Goal: Task Accomplishment & Management: Manage account settings

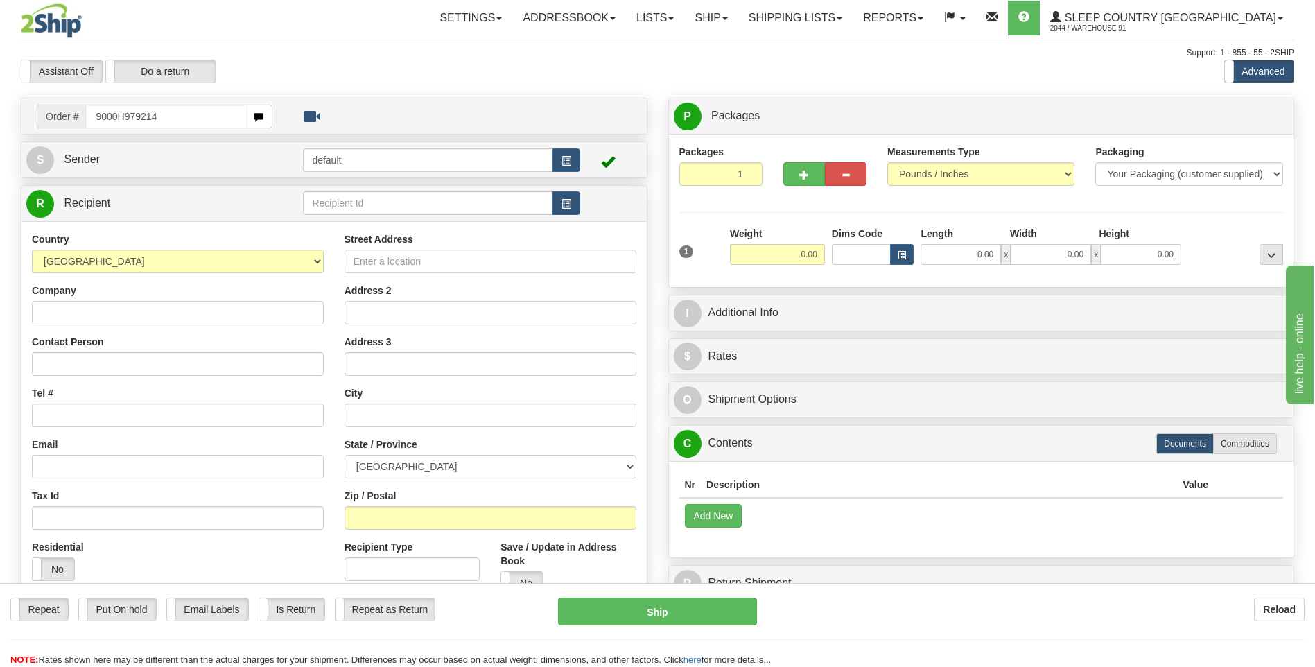
type input "9000H979214"
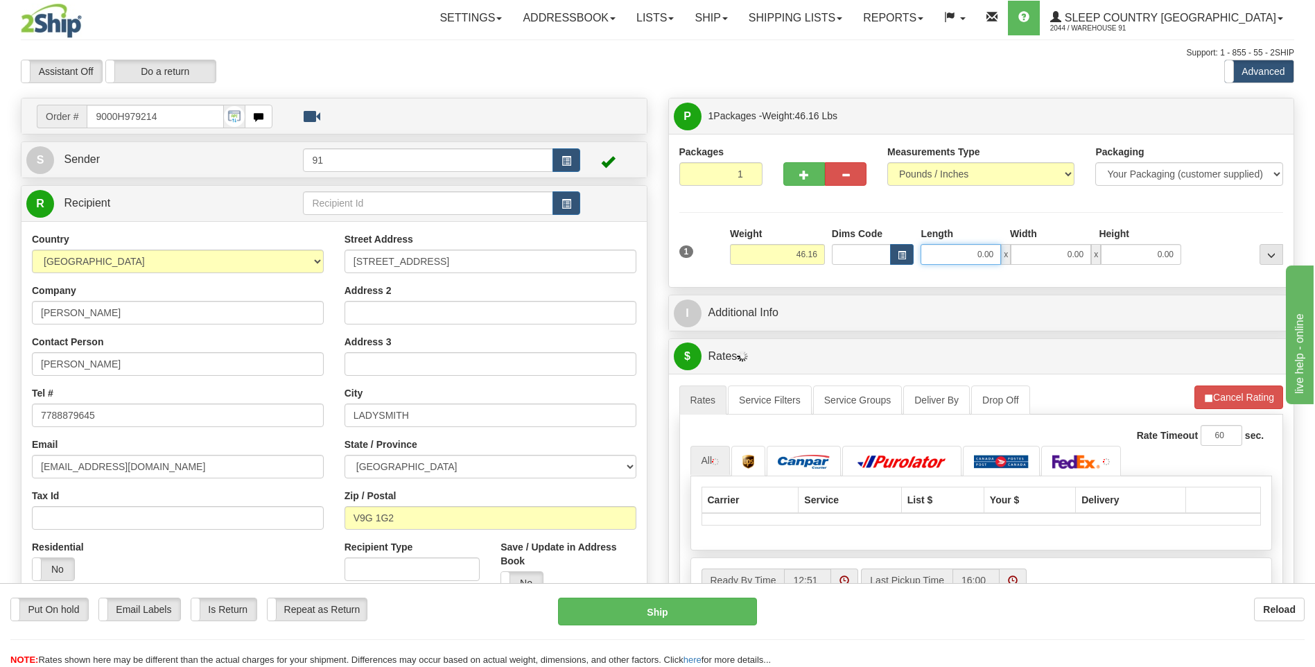
click at [963, 249] on input "0.00" at bounding box center [961, 254] width 80 height 21
type input "18.00"
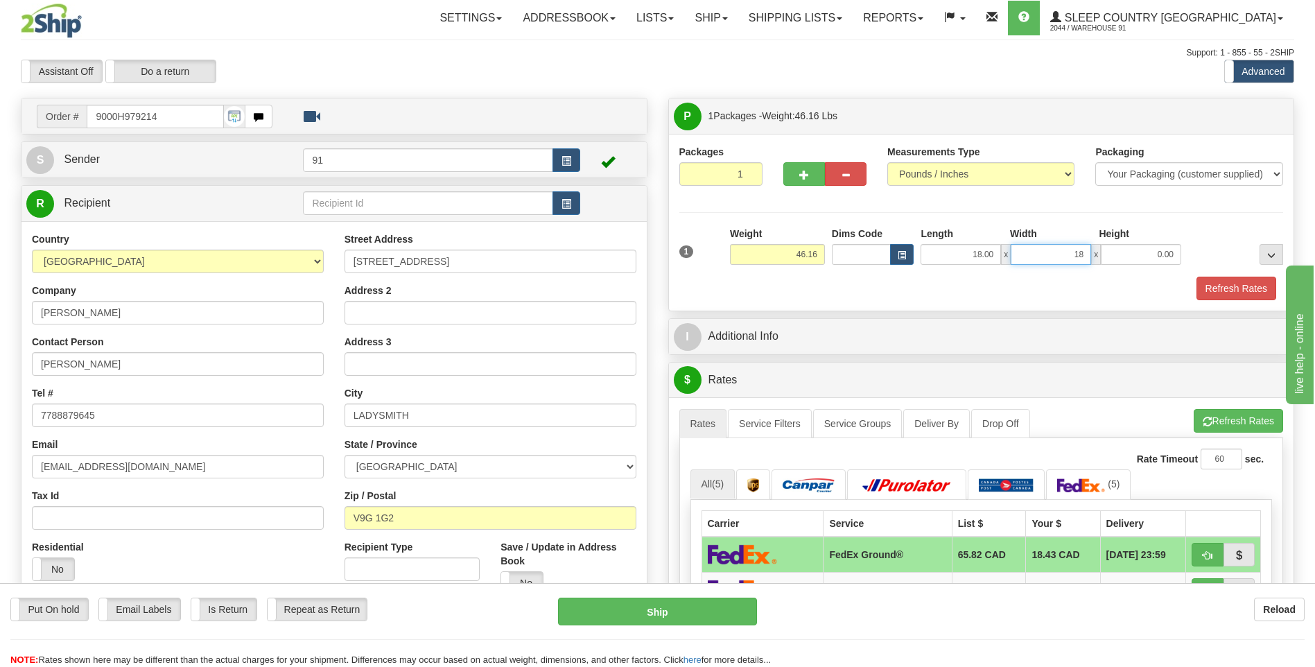
type input "18.00"
type input "41.00"
click at [1217, 282] on button "Refresh Rates" at bounding box center [1237, 289] width 80 height 24
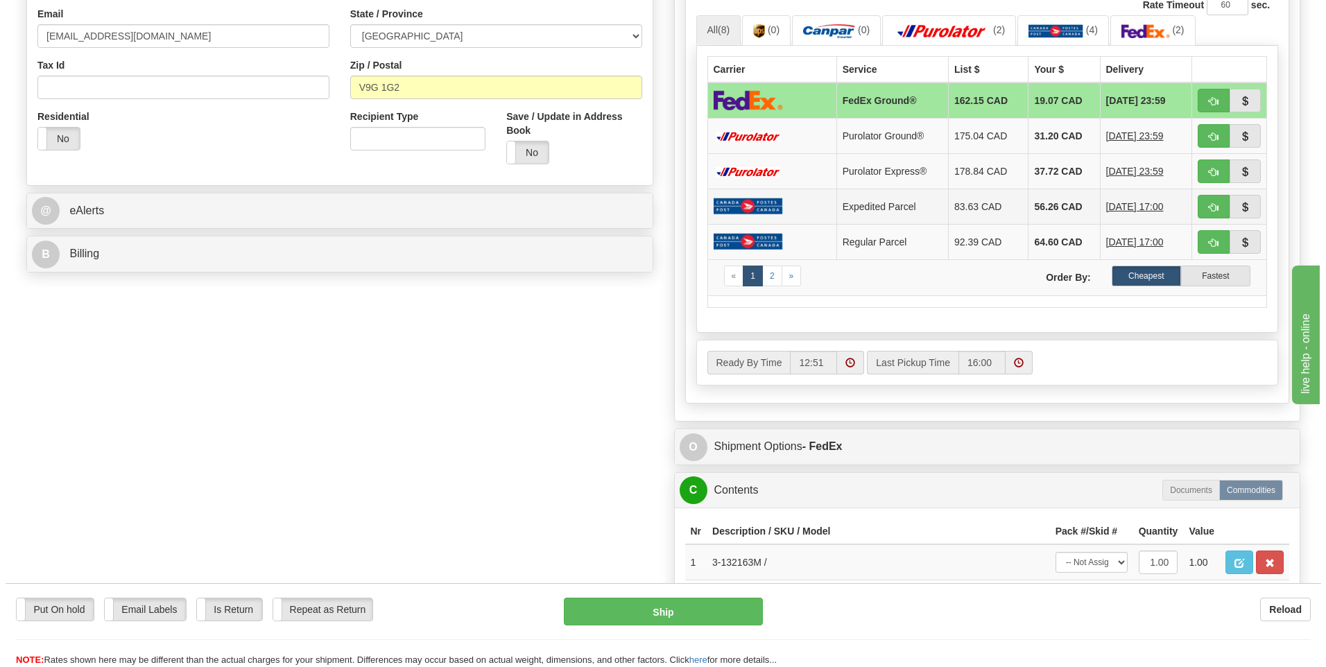
scroll to position [555, 0]
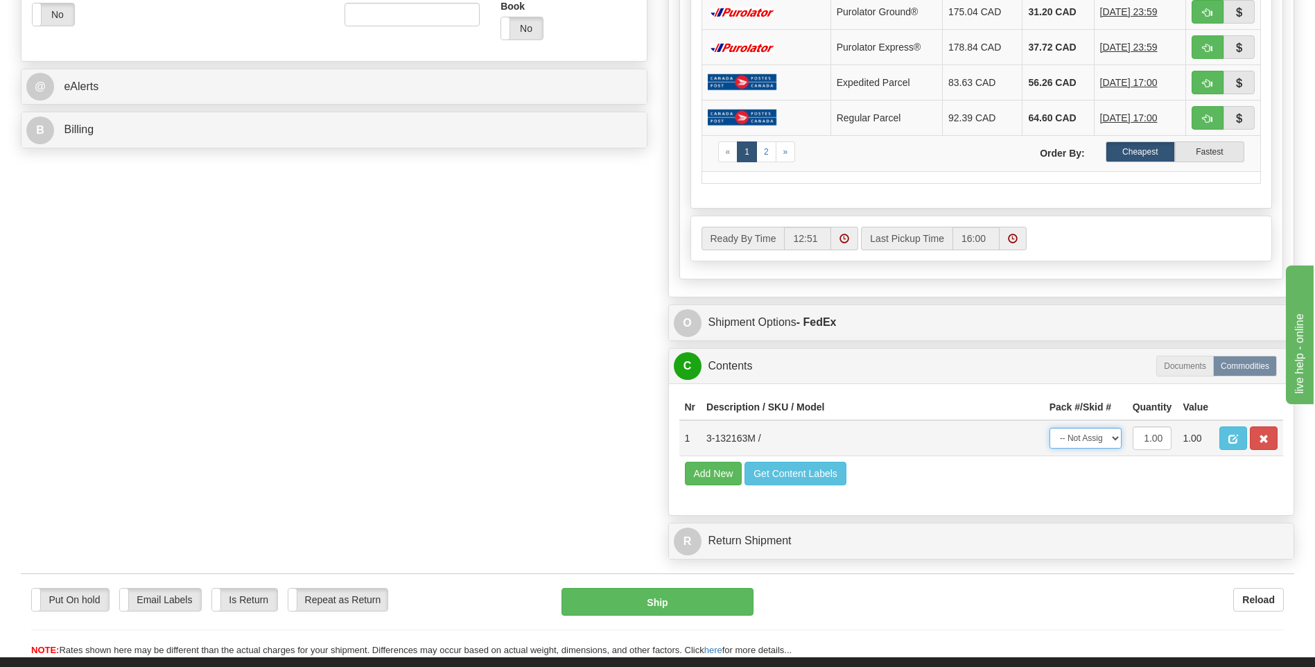
drag, startPoint x: 1093, startPoint y: 440, endPoint x: 1091, endPoint y: 451, distance: 12.0
click at [1093, 440] on select "-- Not Assigned -- Package 1" at bounding box center [1086, 438] width 72 height 21
select select "0"
click at [1050, 428] on select "-- Not Assigned -- Package 1" at bounding box center [1086, 438] width 72 height 21
click at [682, 597] on button "Ship" at bounding box center [657, 602] width 191 height 28
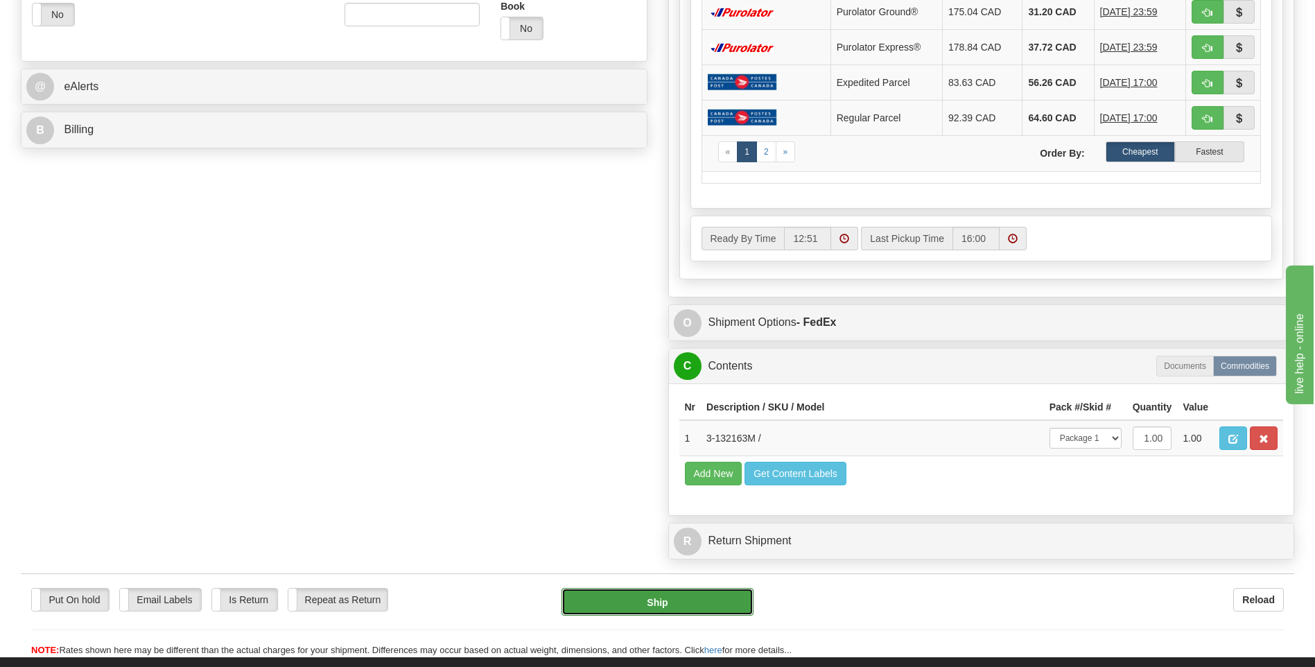
type input "92"
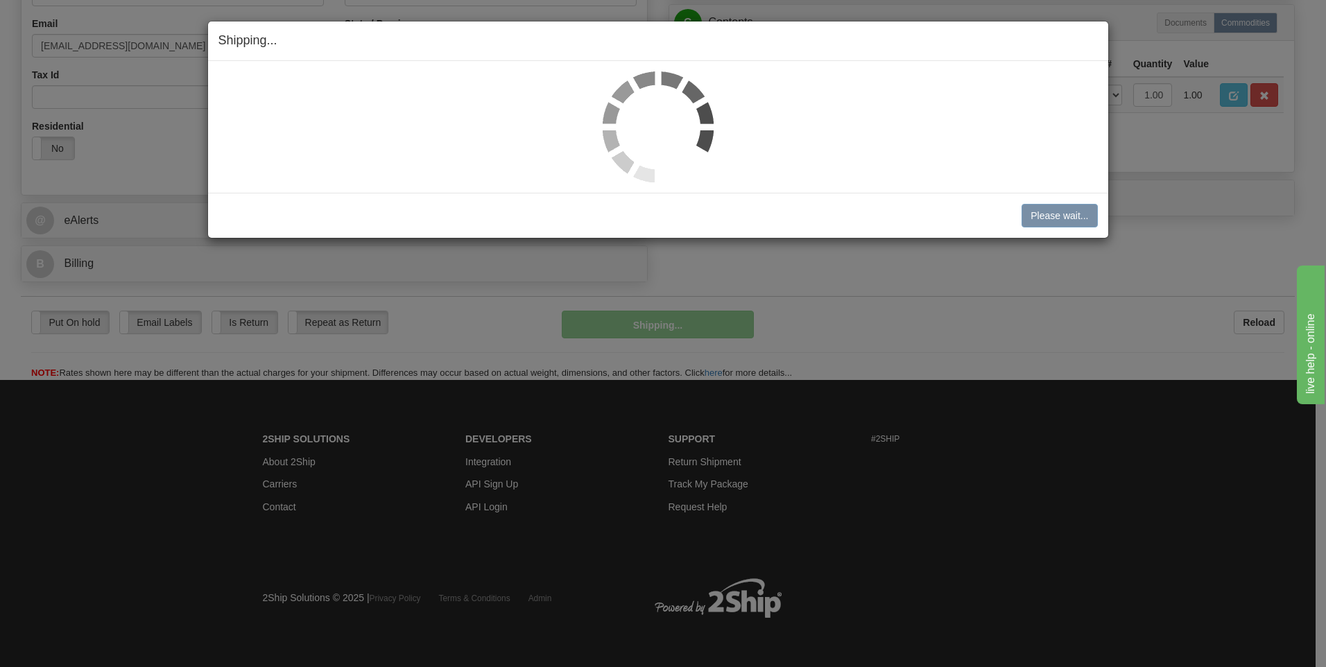
scroll to position [422, 0]
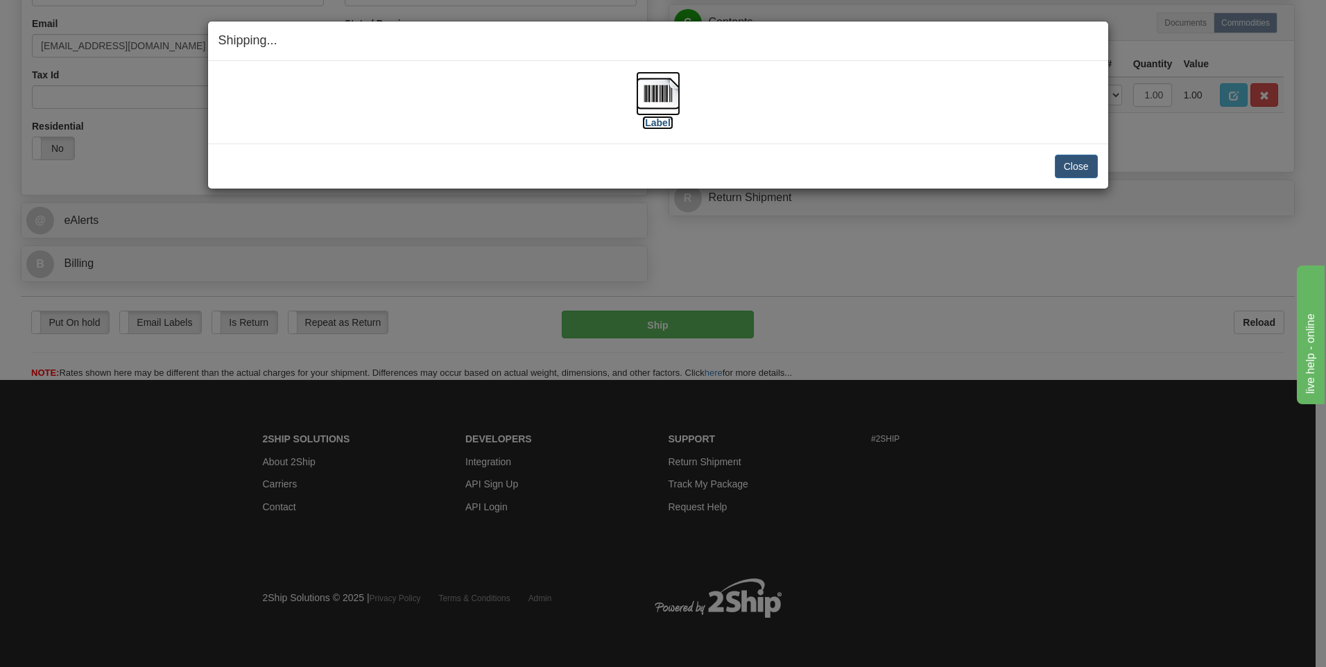
click at [644, 94] on img at bounding box center [658, 93] width 44 height 44
click at [1075, 162] on button "Close" at bounding box center [1076, 167] width 43 height 24
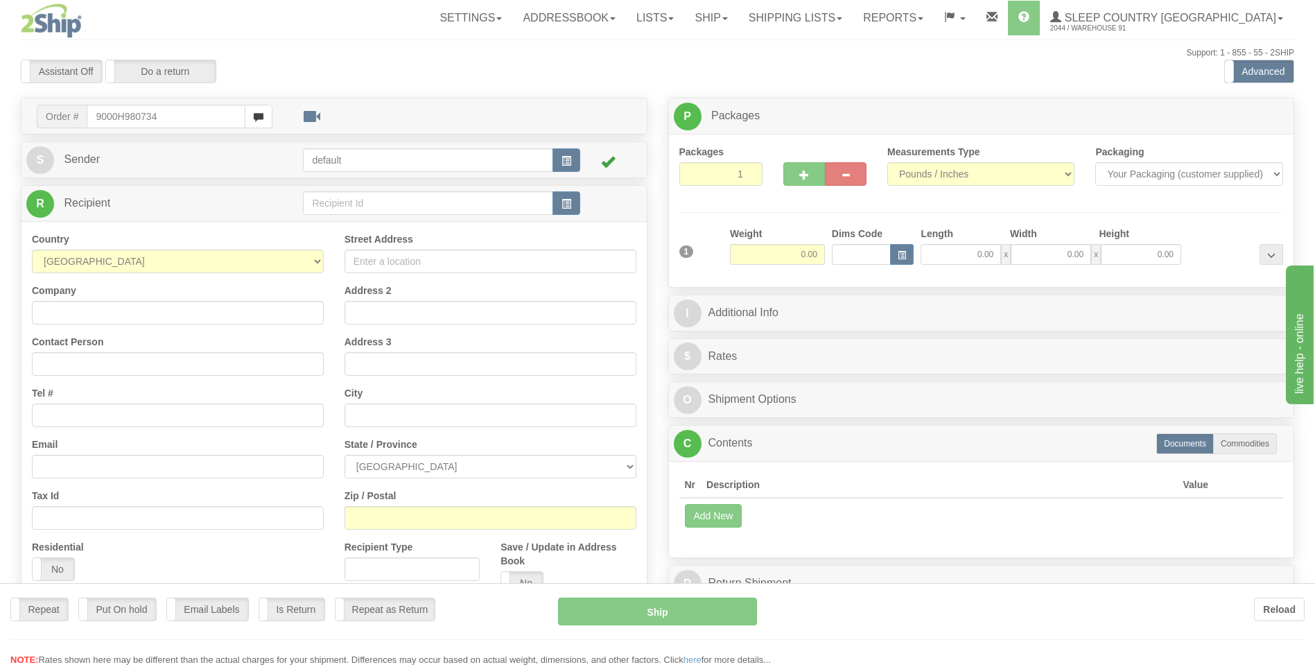
type input "9000H980734"
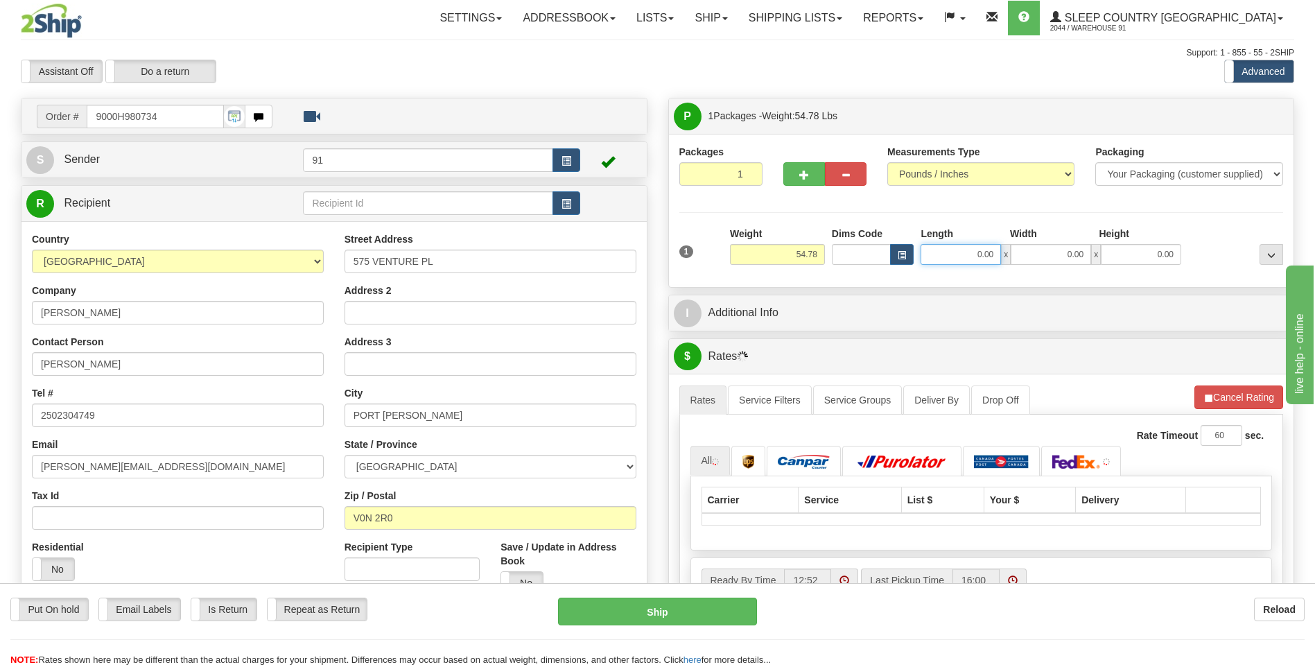
click at [973, 250] on input "0.00" at bounding box center [961, 254] width 80 height 21
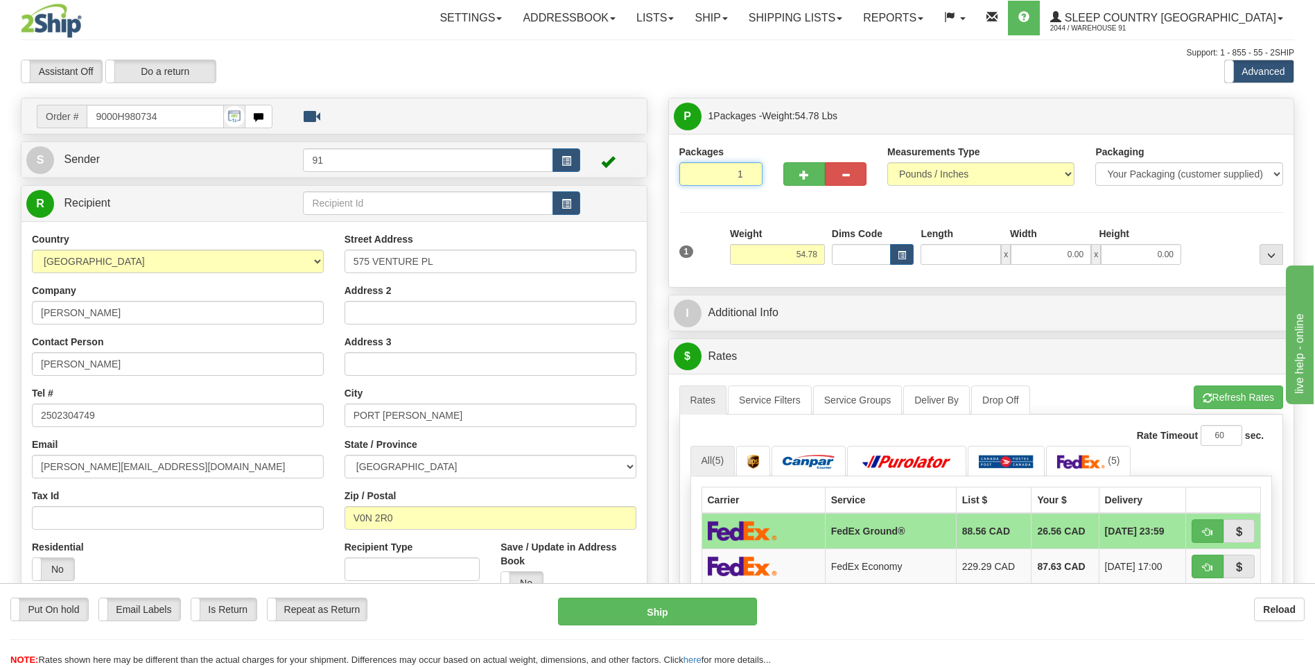
type input "2"
type input "0.00"
type input "2"
click at [747, 171] on input "2" at bounding box center [720, 174] width 83 height 24
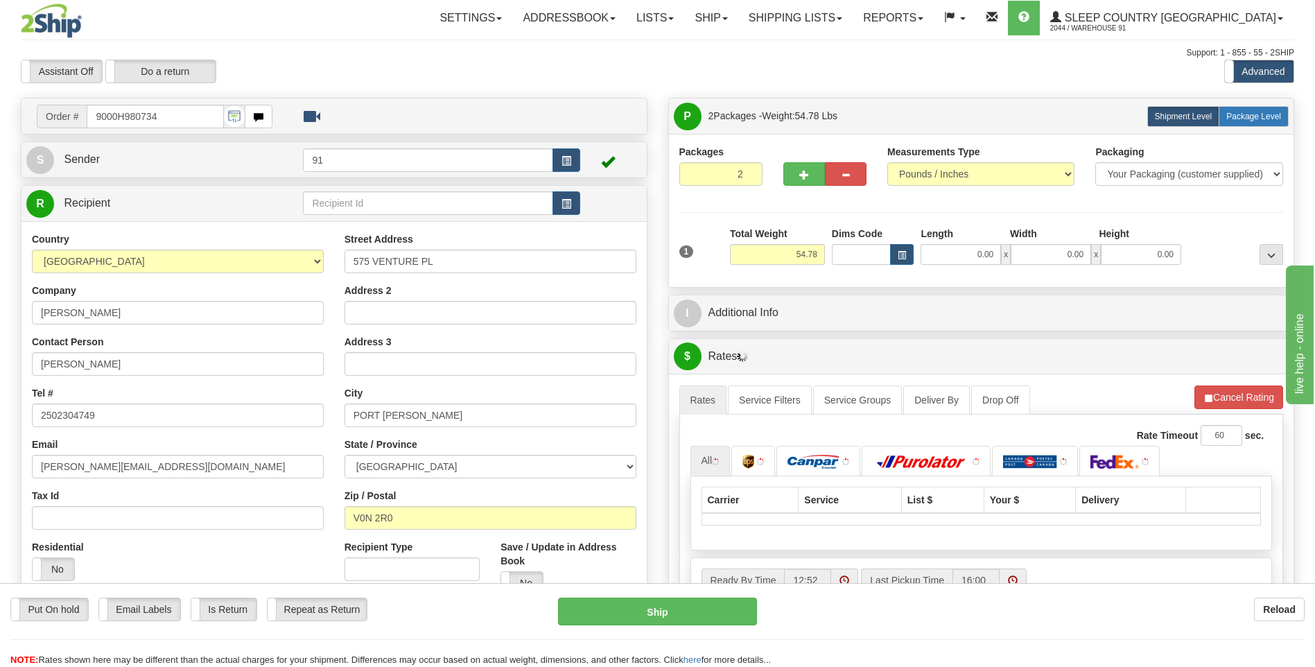
click at [1249, 119] on span "Package Level" at bounding box center [1253, 117] width 55 height 10
radio input "true"
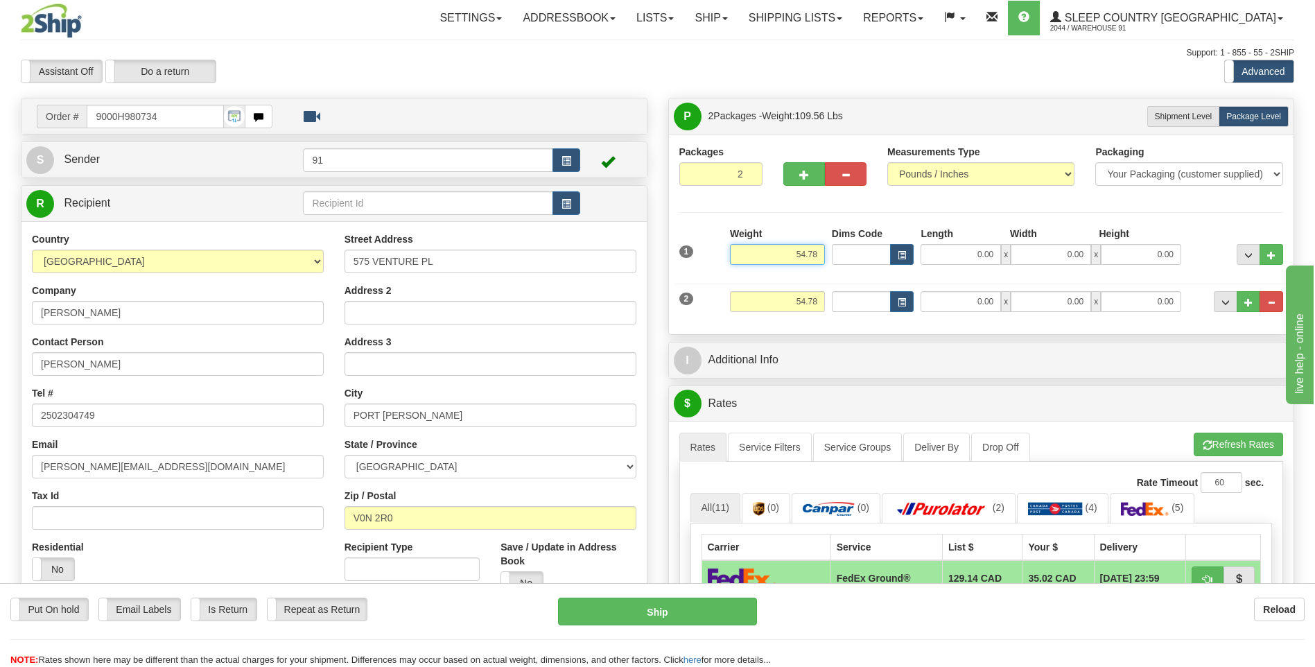
drag, startPoint x: 820, startPoint y: 256, endPoint x: 772, endPoint y: 262, distance: 48.9
click at [772, 262] on input "54.78" at bounding box center [777, 254] width 95 height 21
type input "35.78"
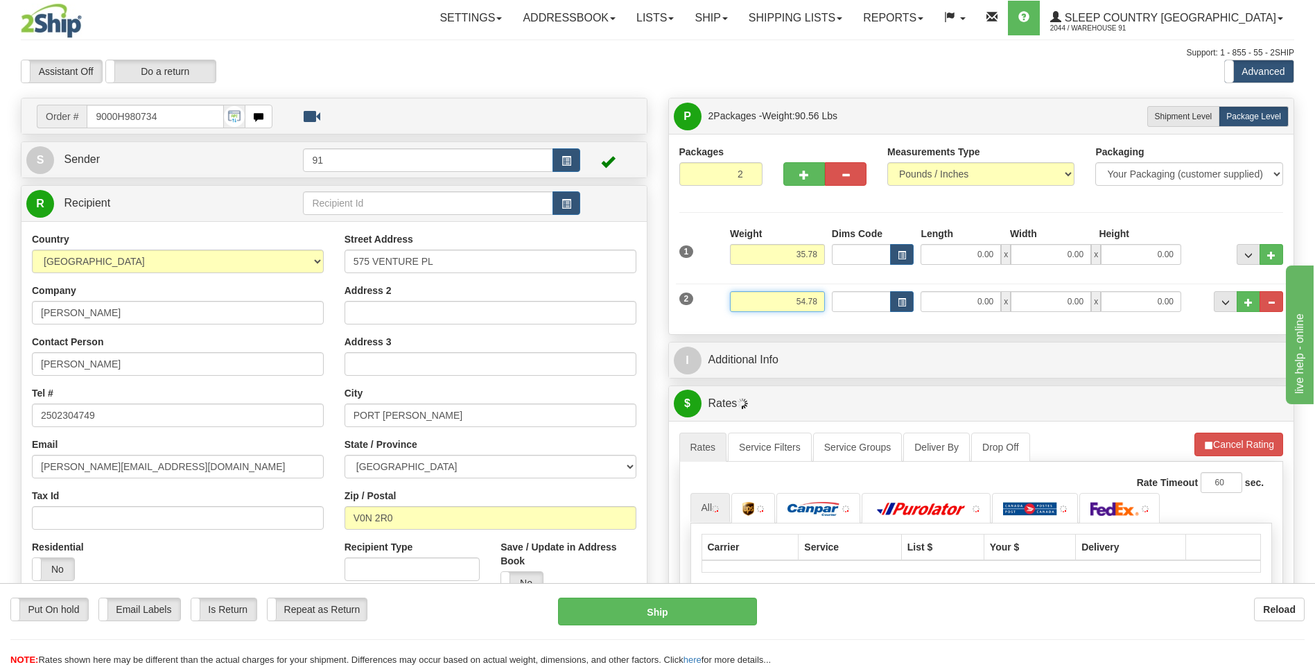
drag, startPoint x: 820, startPoint y: 300, endPoint x: 738, endPoint y: 297, distance: 82.6
click at [738, 297] on input "54.78" at bounding box center [777, 301] width 95 height 21
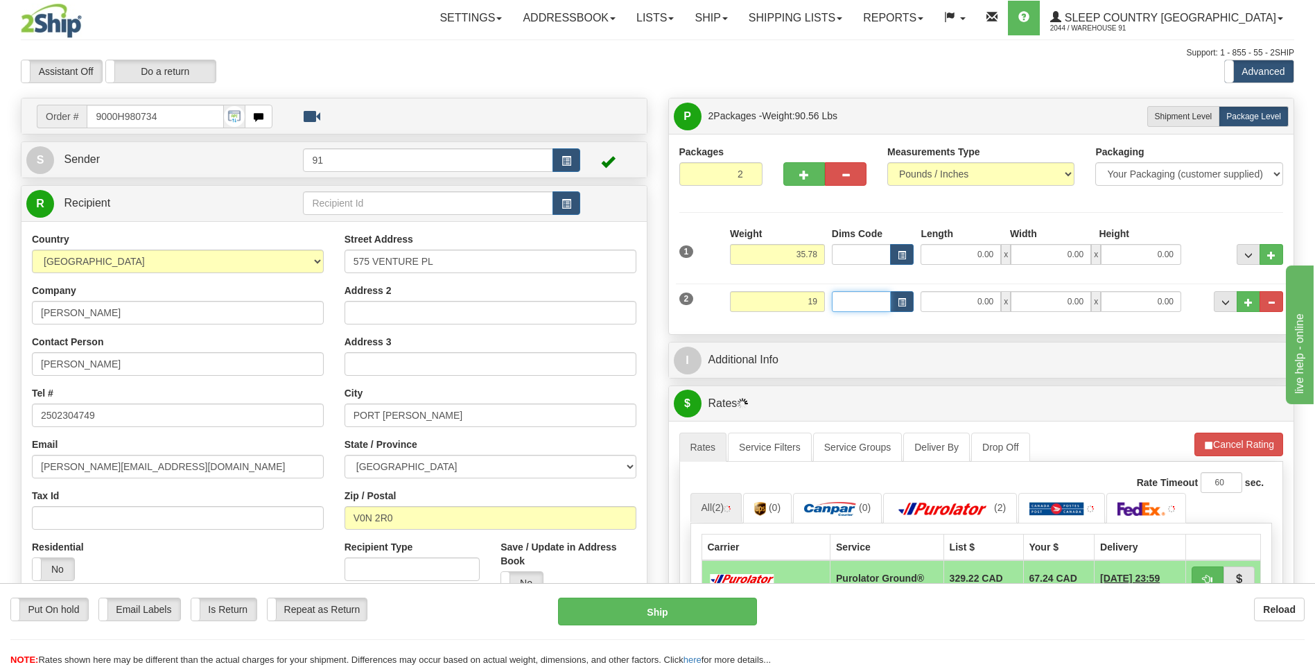
type input "19.00"
click at [955, 258] on input "0.00" at bounding box center [961, 254] width 80 height 21
type input "17.00"
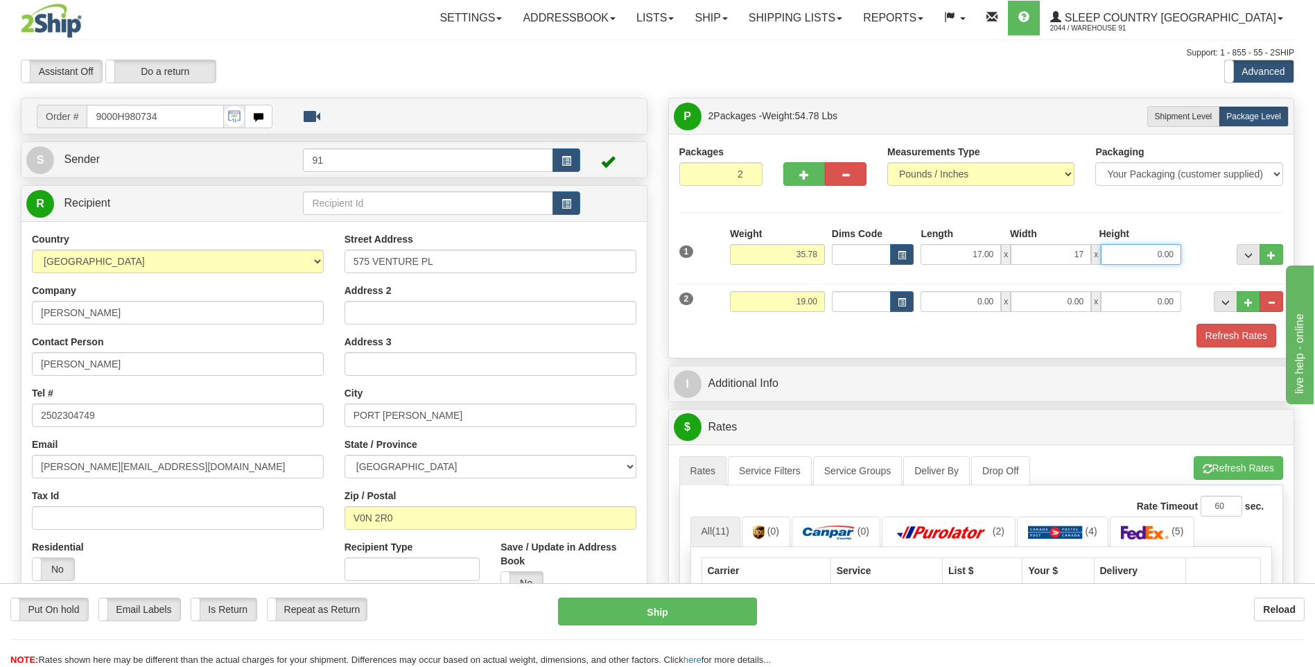
type input "17.00"
type input "1"
type input "41.00"
click at [969, 297] on input "0.00" at bounding box center [961, 301] width 80 height 21
type input "13.00"
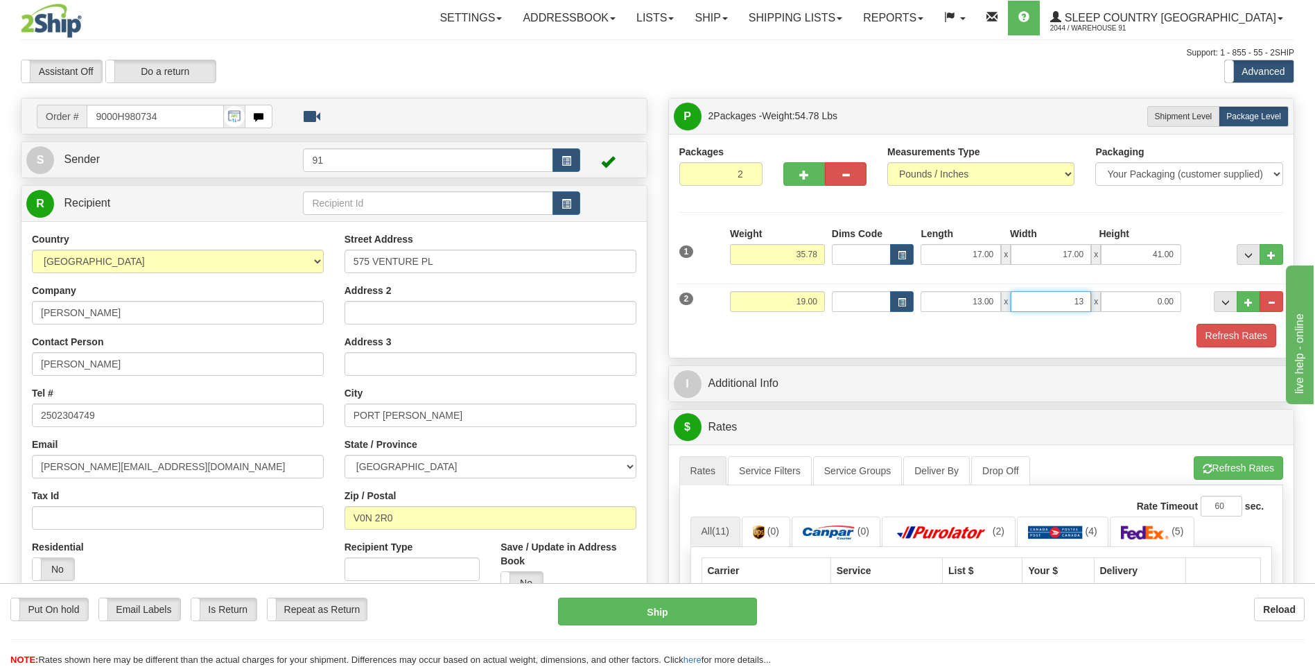
type input "13.00"
type input "40.00"
click at [1202, 325] on button "Refresh Rates" at bounding box center [1237, 336] width 80 height 24
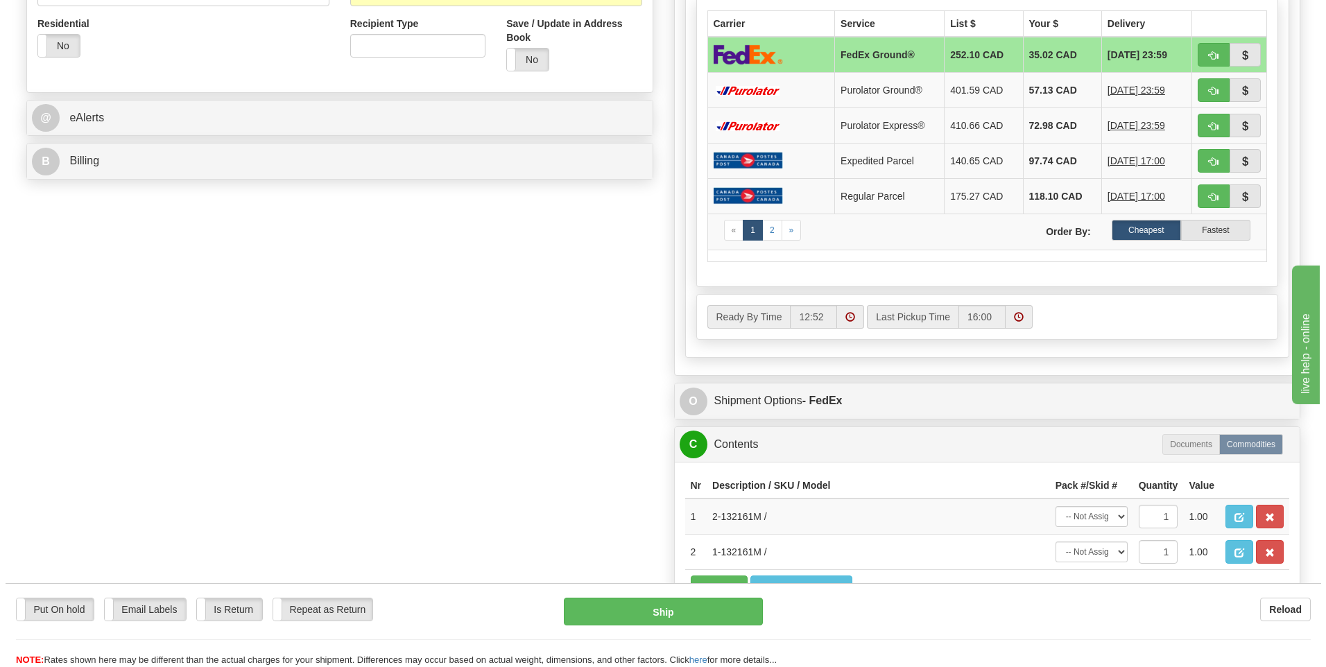
scroll to position [555, 0]
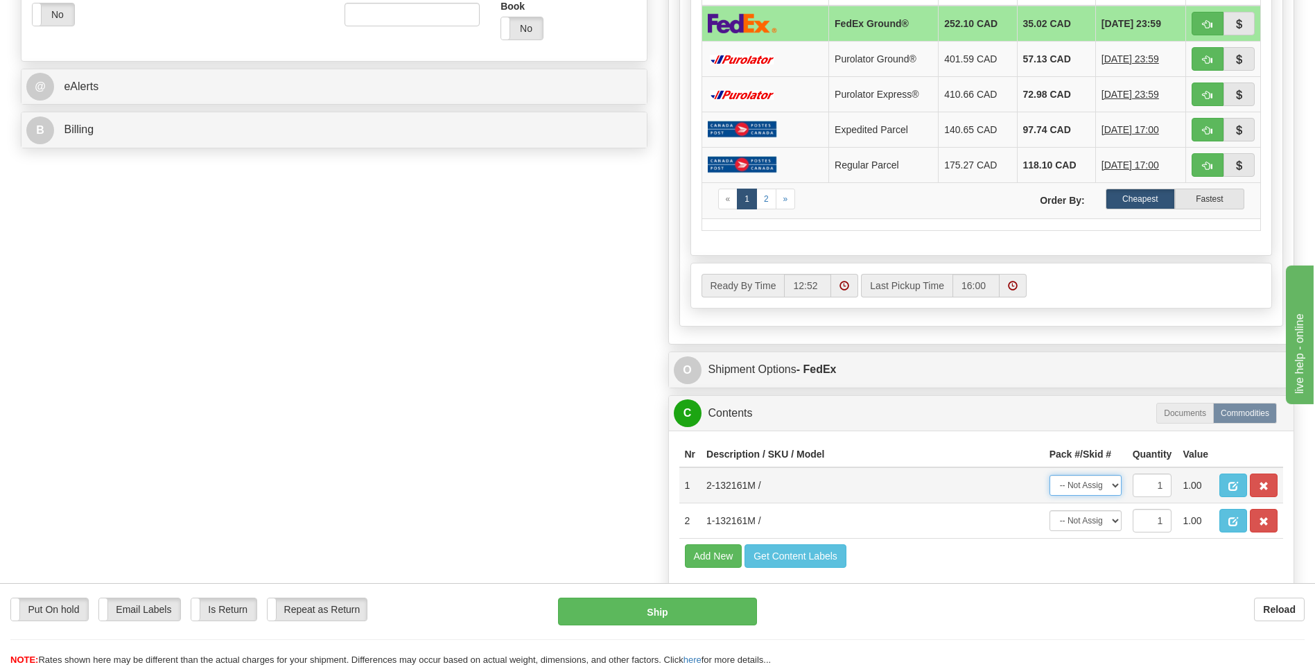
click at [1098, 480] on select "-- Not Assigned -- Package 1 Package 2" at bounding box center [1086, 485] width 72 height 21
select select "0"
click at [1050, 475] on select "-- Not Assigned -- Package 1 Package 2" at bounding box center [1086, 485] width 72 height 21
click at [1090, 519] on select "-- Not Assigned -- Package 1 Package 2" at bounding box center [1086, 520] width 72 height 21
select select "1"
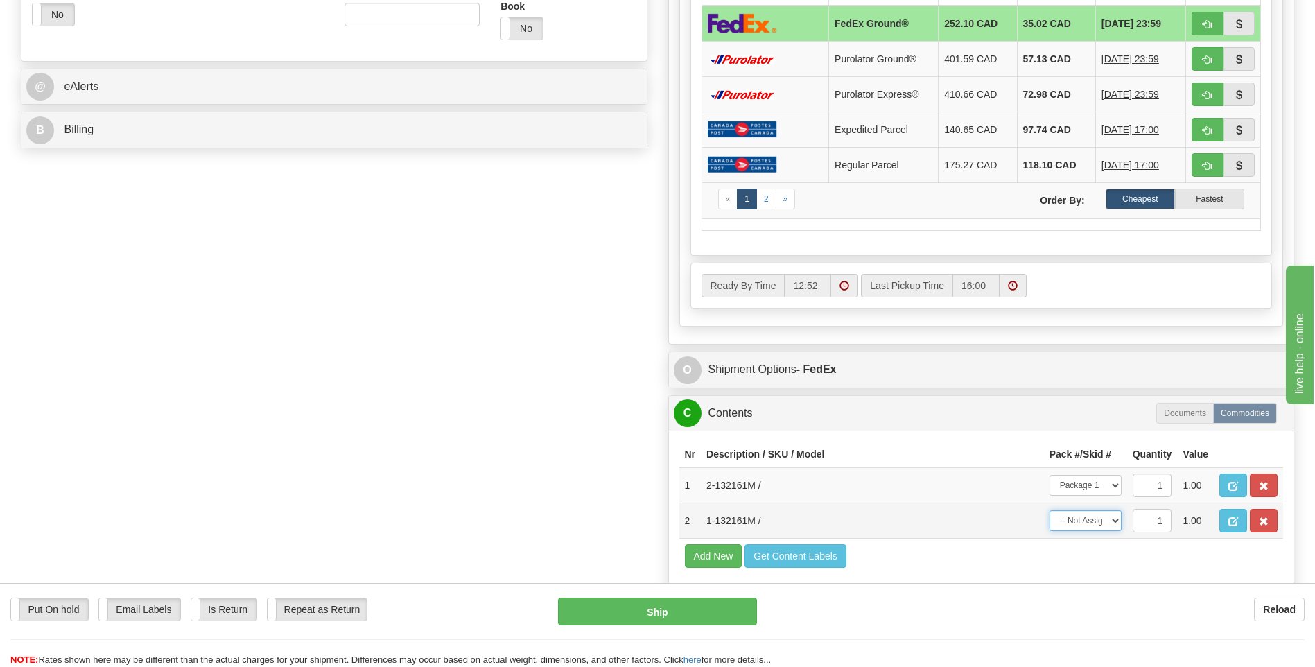
click at [1050, 510] on select "-- Not Assigned -- Package 1 Package 2" at bounding box center [1086, 520] width 72 height 21
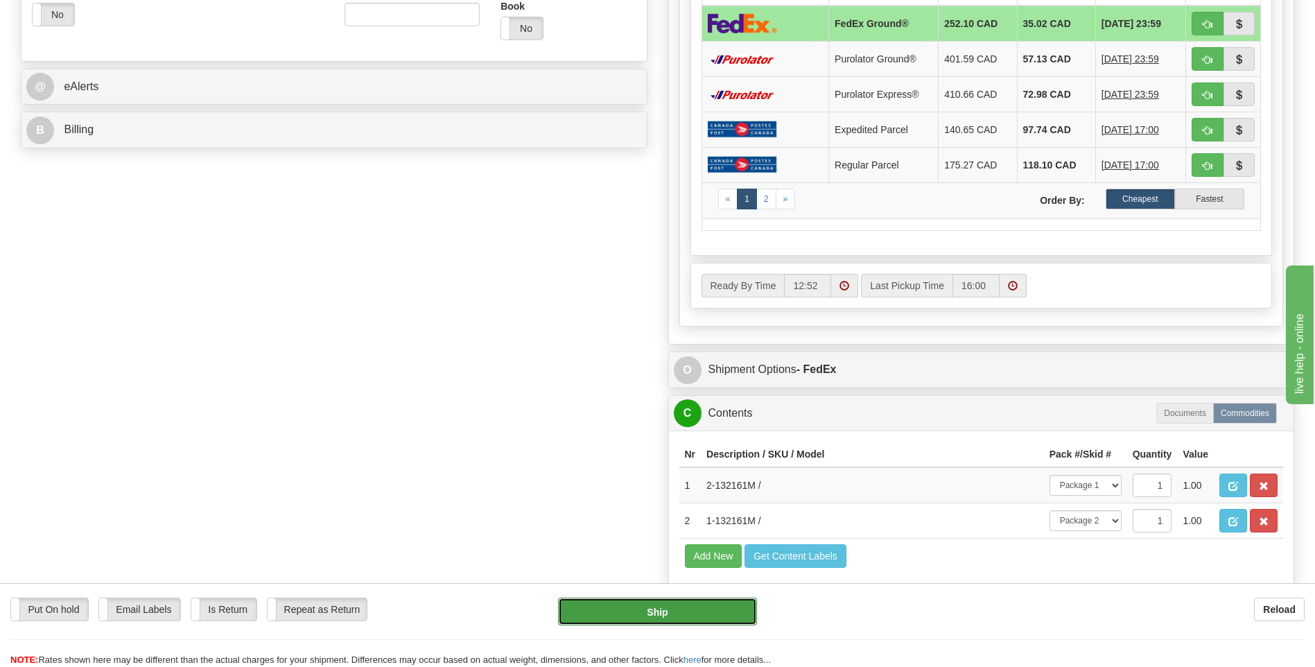
click at [688, 604] on button "Ship" at bounding box center [657, 612] width 198 height 28
type input "92"
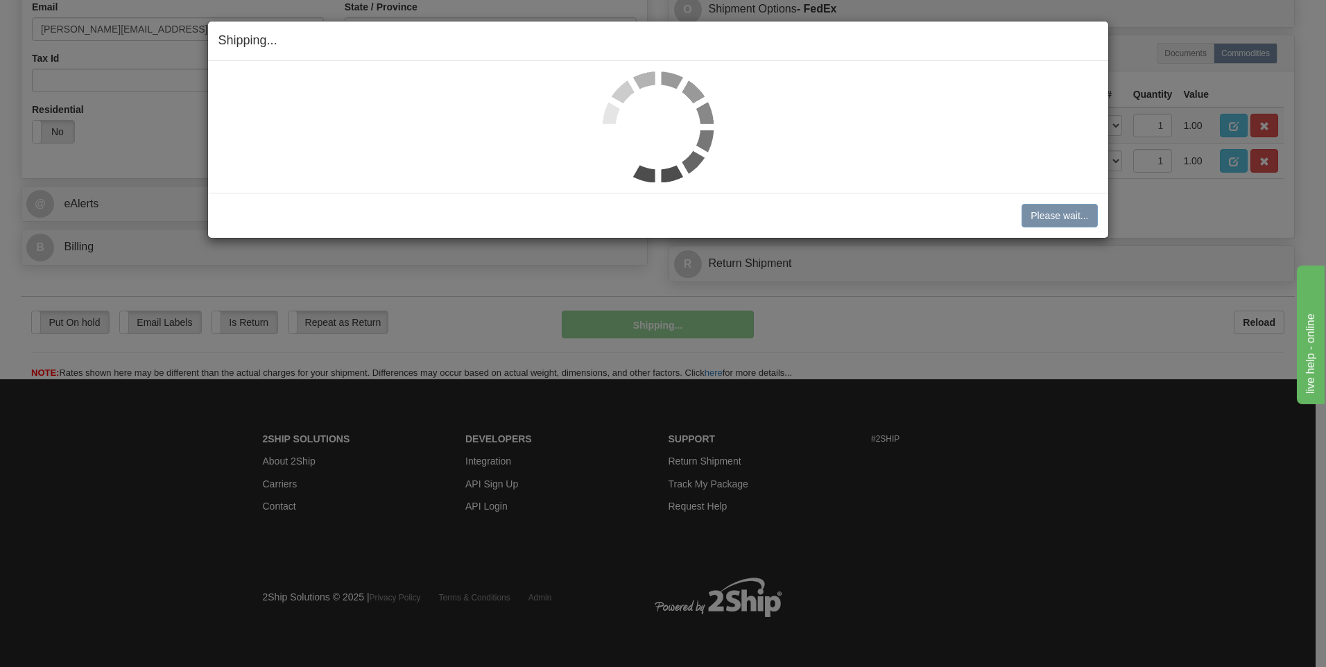
scroll to position [437, 0]
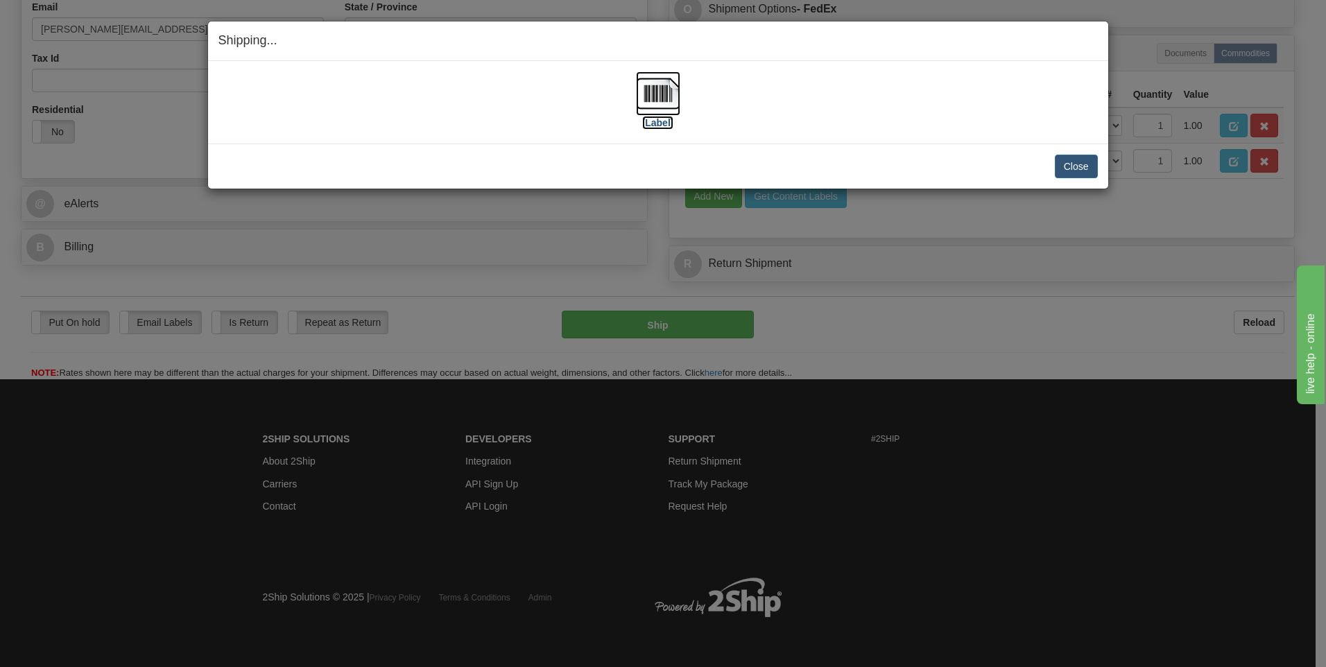
click at [650, 83] on img at bounding box center [658, 93] width 44 height 44
click at [1087, 165] on button "Close" at bounding box center [1076, 167] width 43 height 24
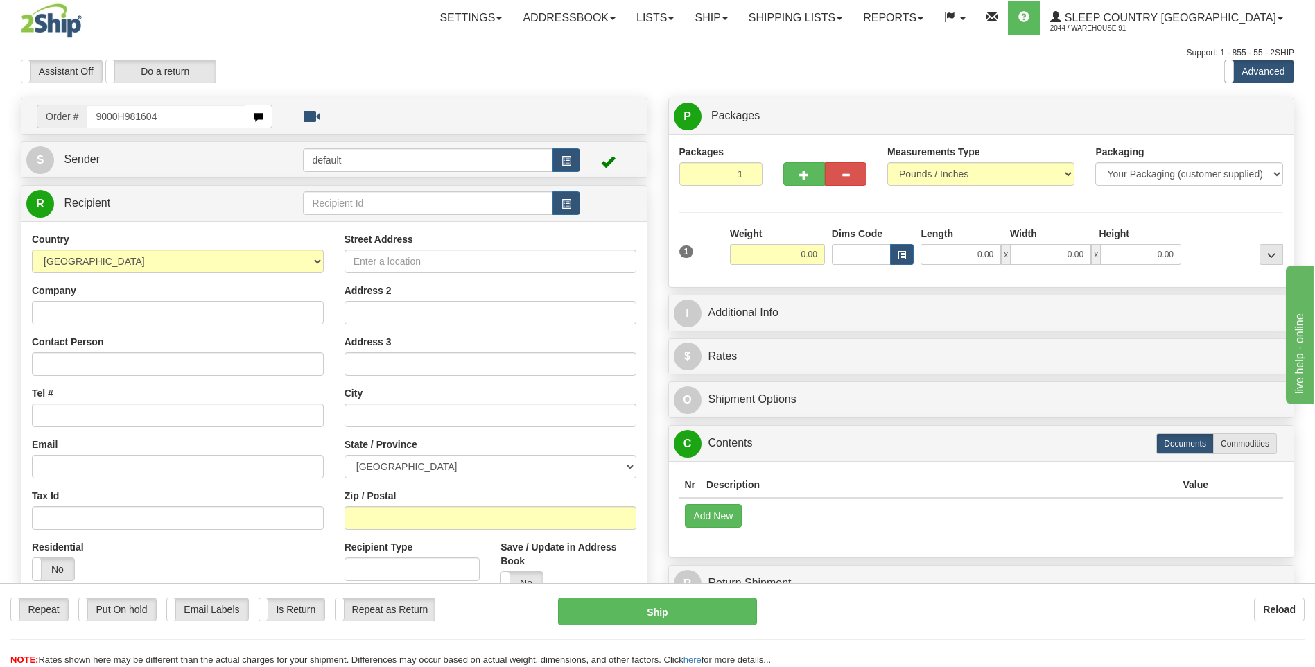
type input "9000H981604"
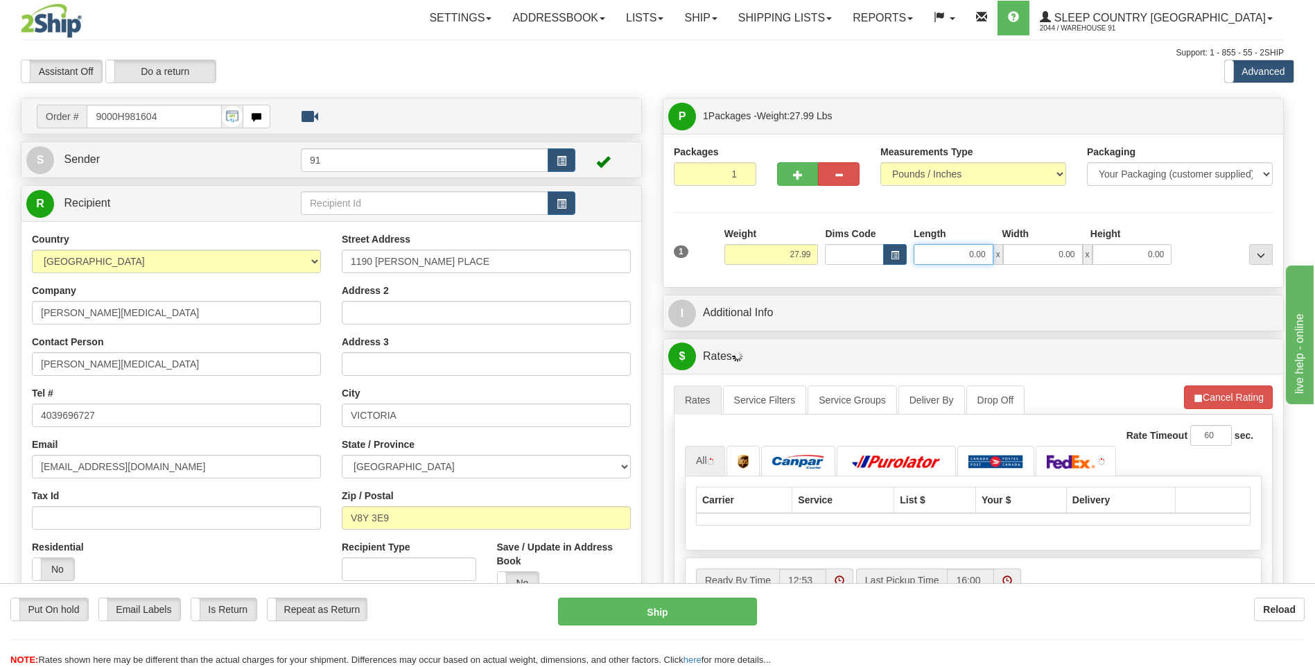
click at [973, 256] on input "0.00" at bounding box center [954, 254] width 80 height 21
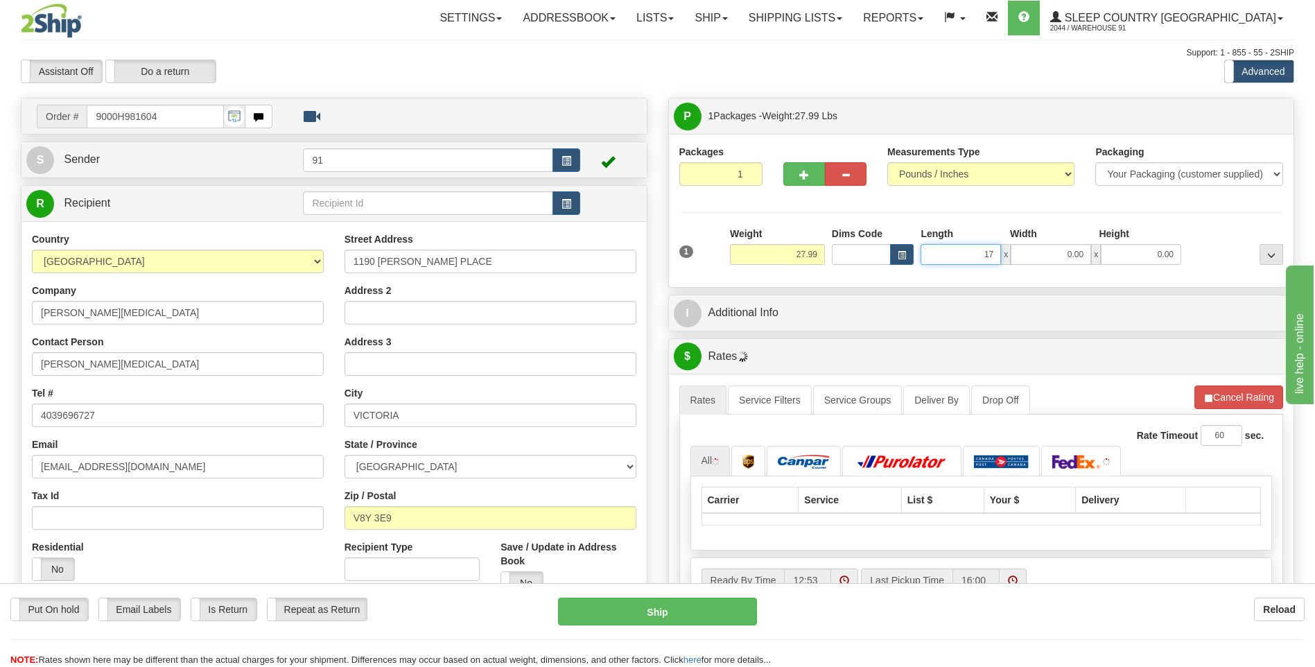
type input "17.00"
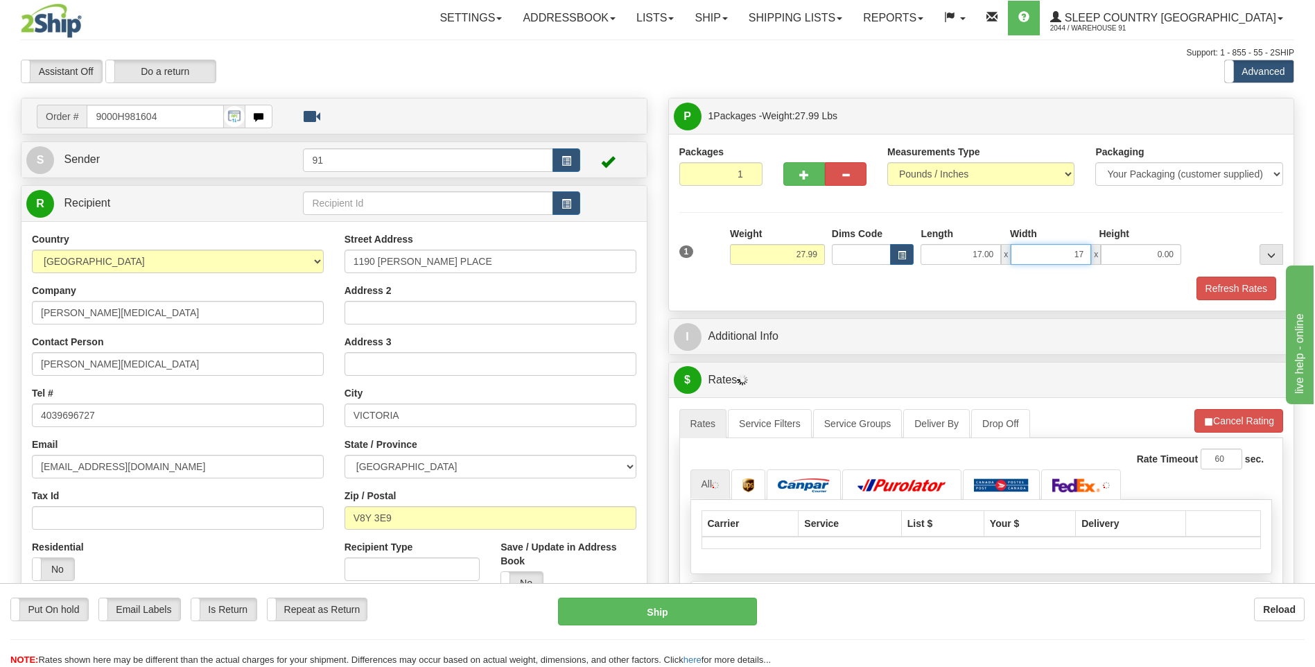
type input "17.00"
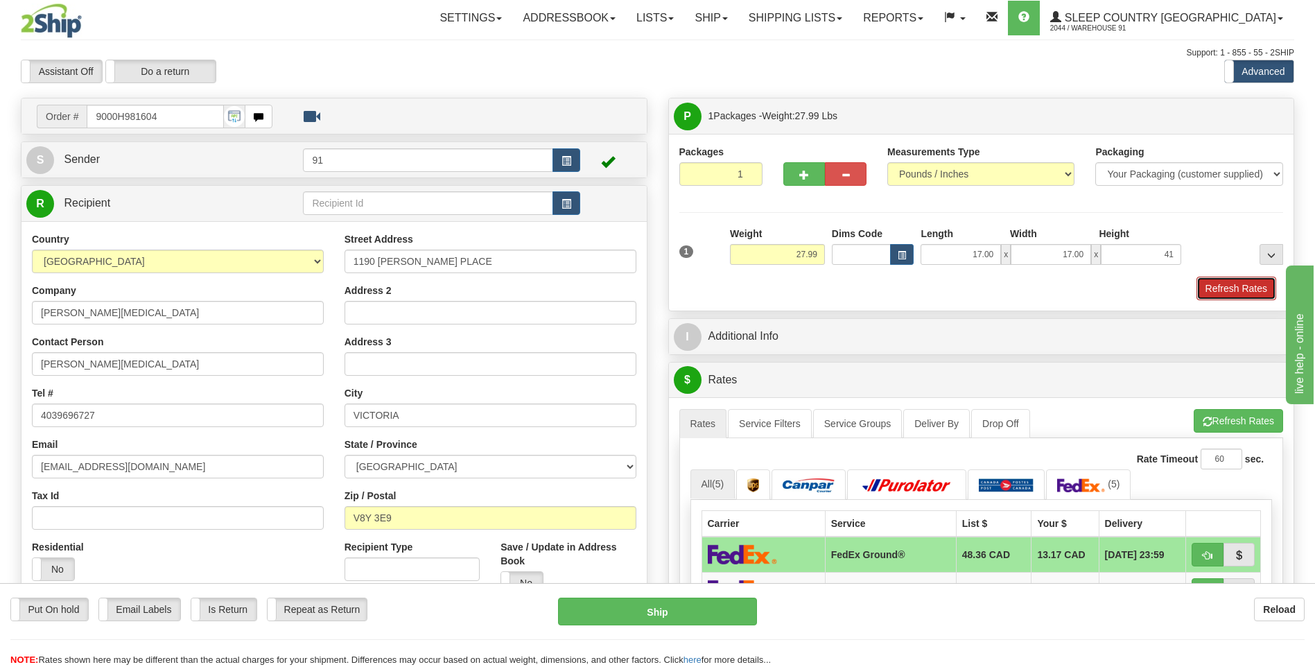
type input "41.00"
click at [1232, 288] on button "Refresh Rates" at bounding box center [1237, 289] width 80 height 24
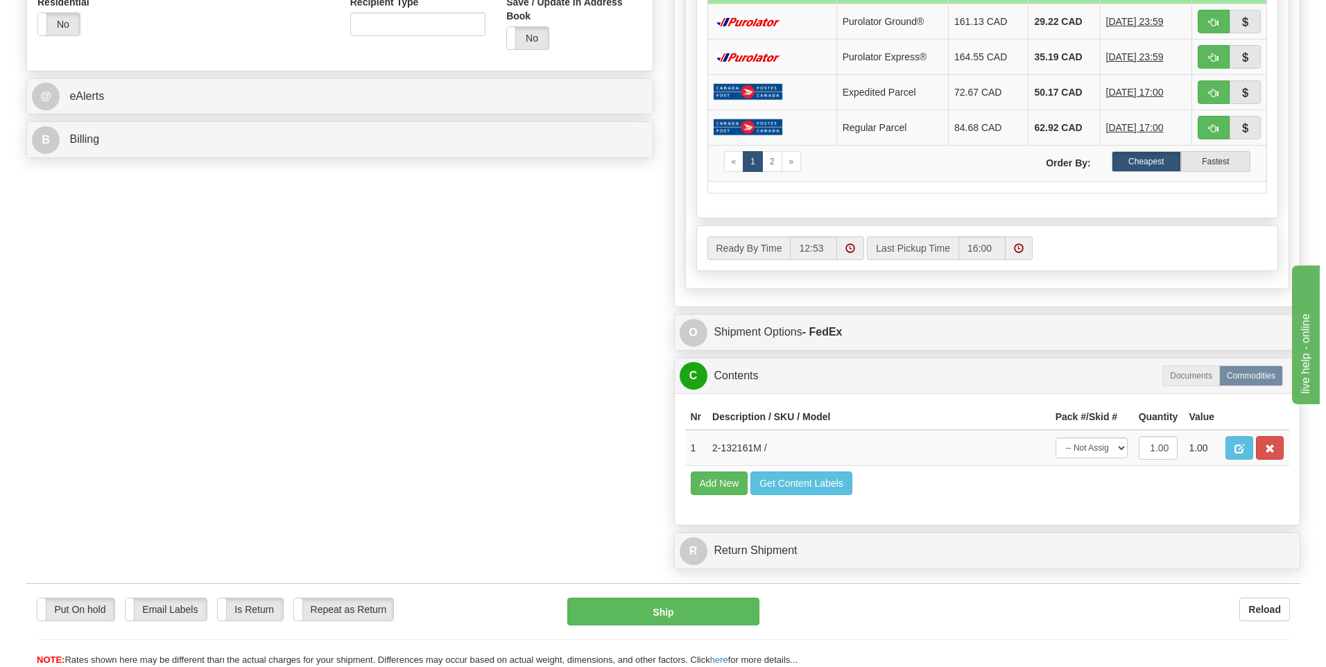
scroll to position [555, 0]
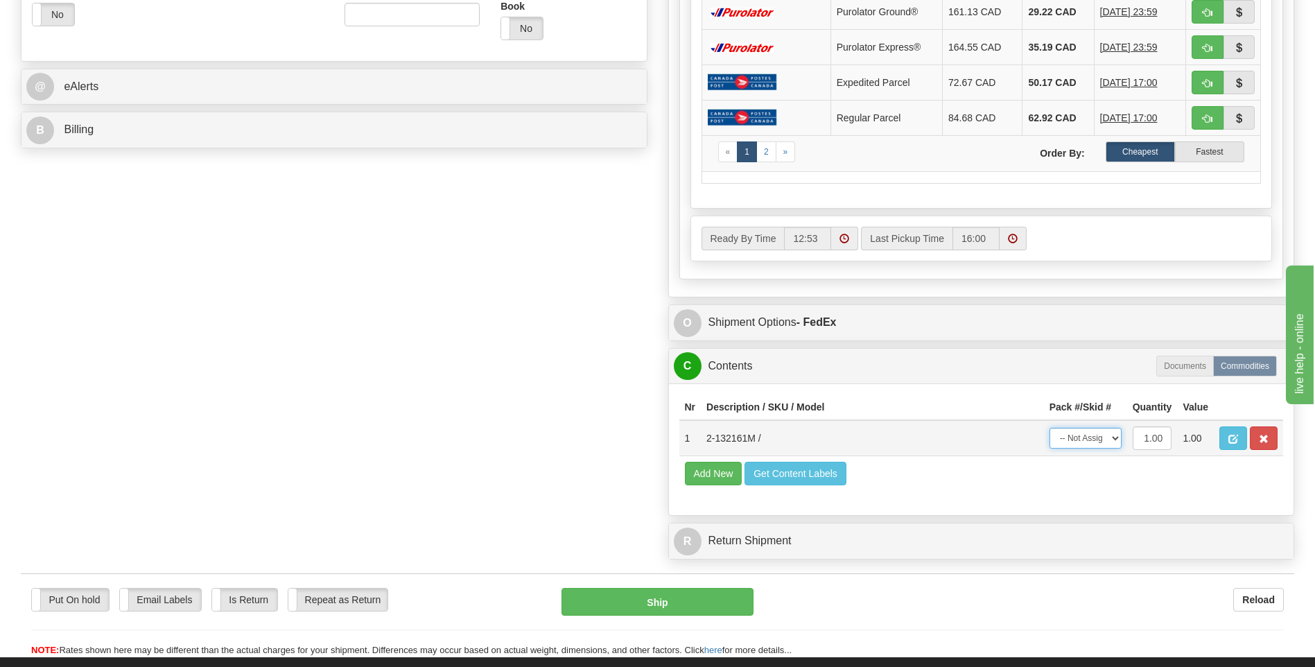
click at [1110, 440] on select "-- Not Assigned -- Package 1" at bounding box center [1086, 438] width 72 height 21
select select "0"
click at [1050, 428] on select "-- Not Assigned -- Package 1" at bounding box center [1086, 438] width 72 height 21
click at [689, 597] on button "Ship" at bounding box center [657, 602] width 191 height 28
type input "92"
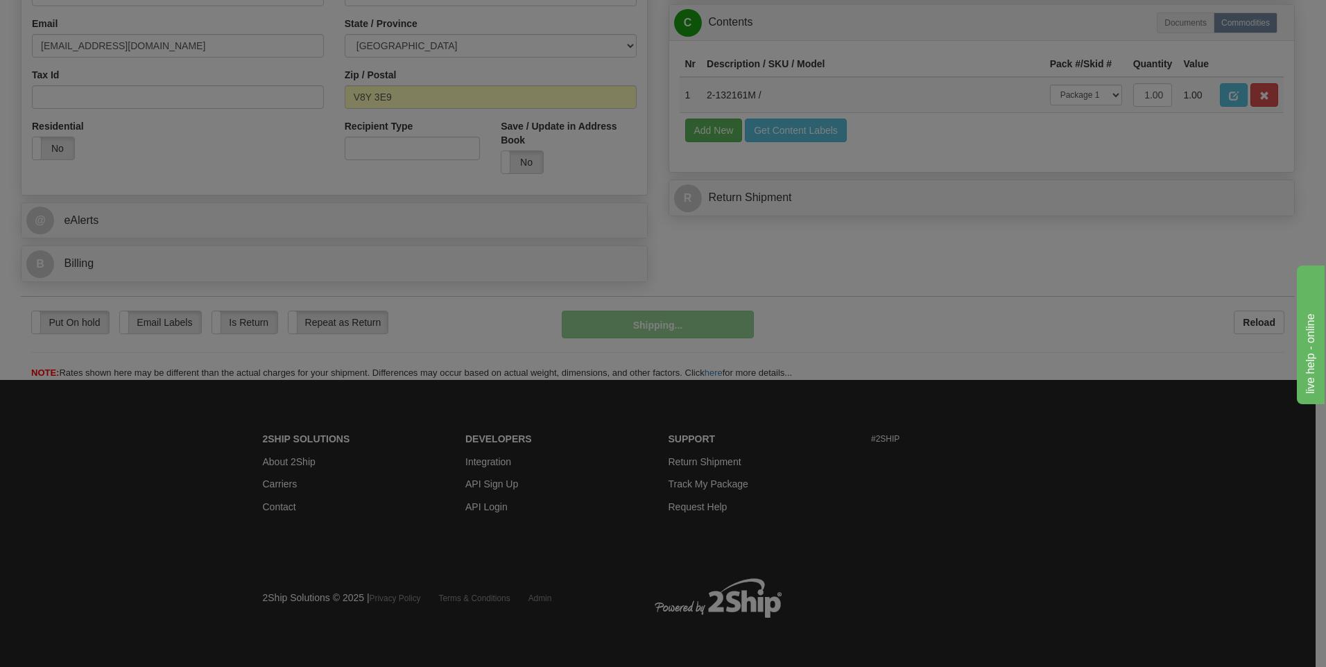
scroll to position [422, 0]
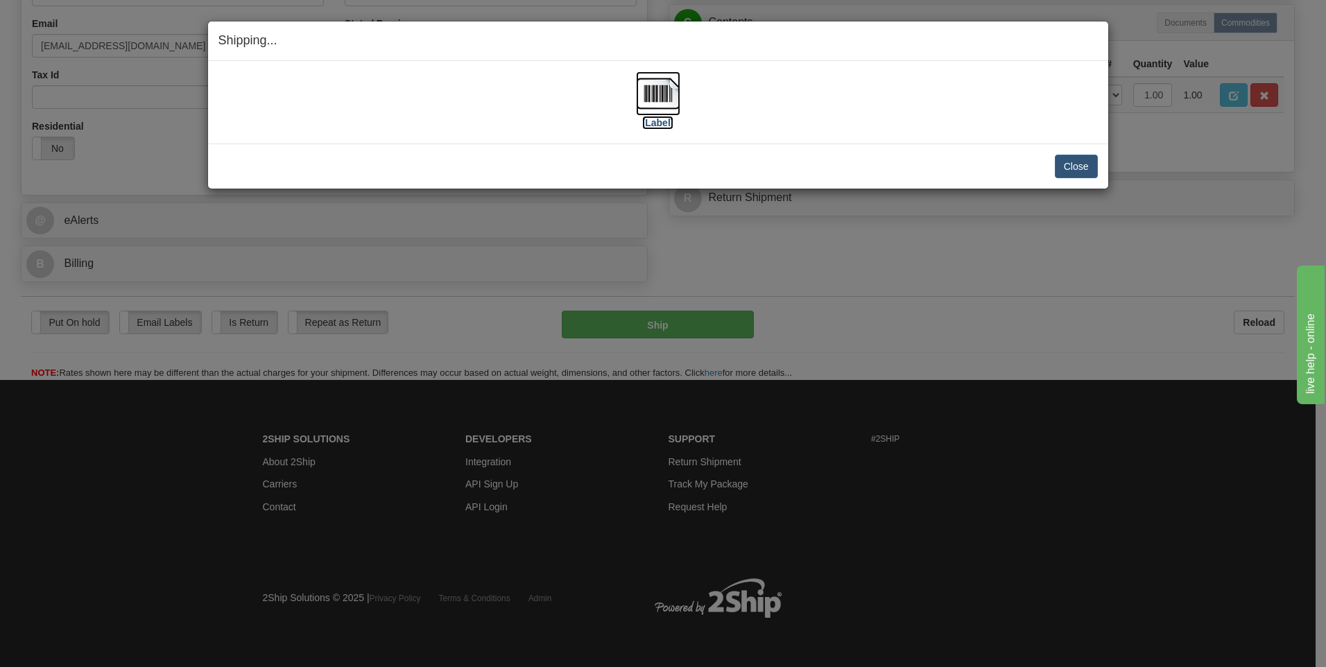
click at [666, 87] on img at bounding box center [658, 93] width 44 height 44
click at [1085, 166] on button "Close" at bounding box center [1076, 167] width 43 height 24
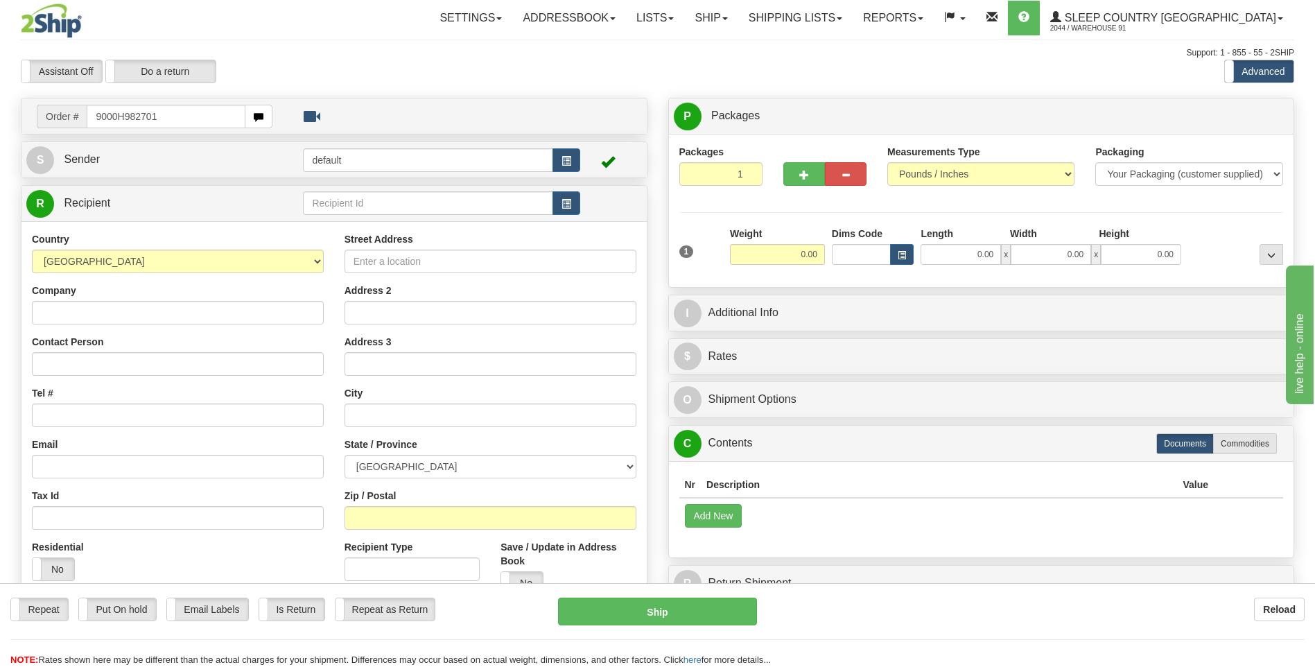
type input "9000H982701"
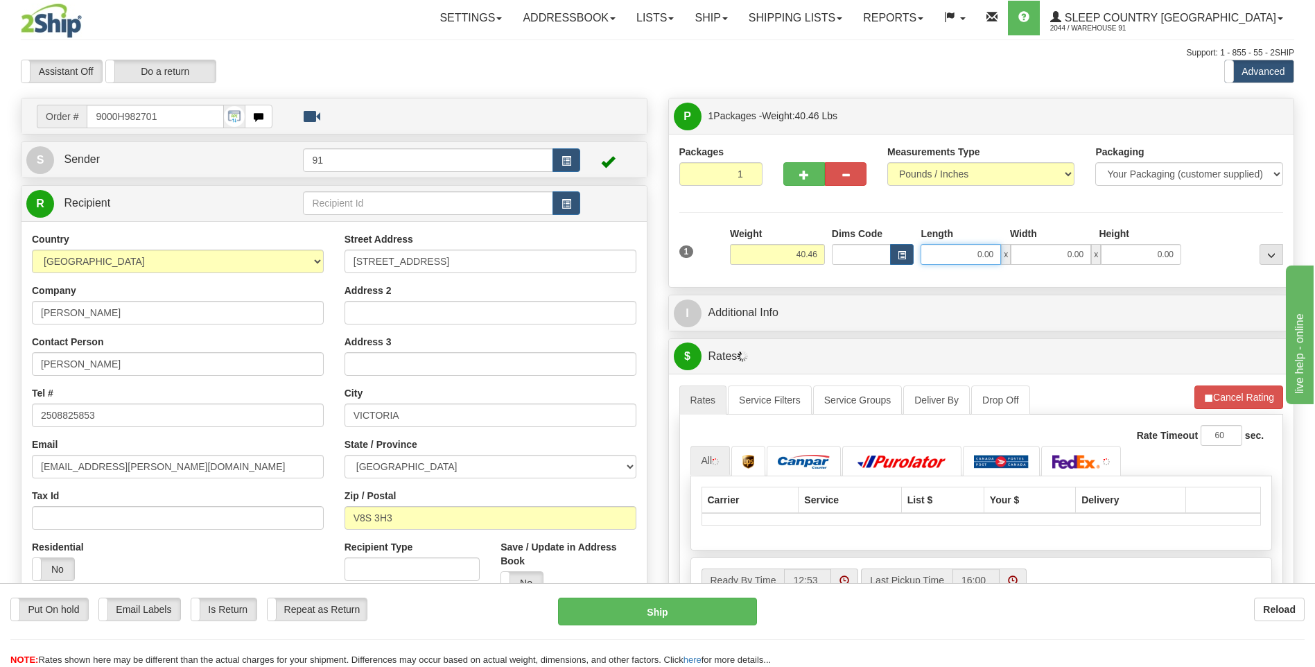
click at [973, 260] on input "0.00" at bounding box center [961, 254] width 80 height 21
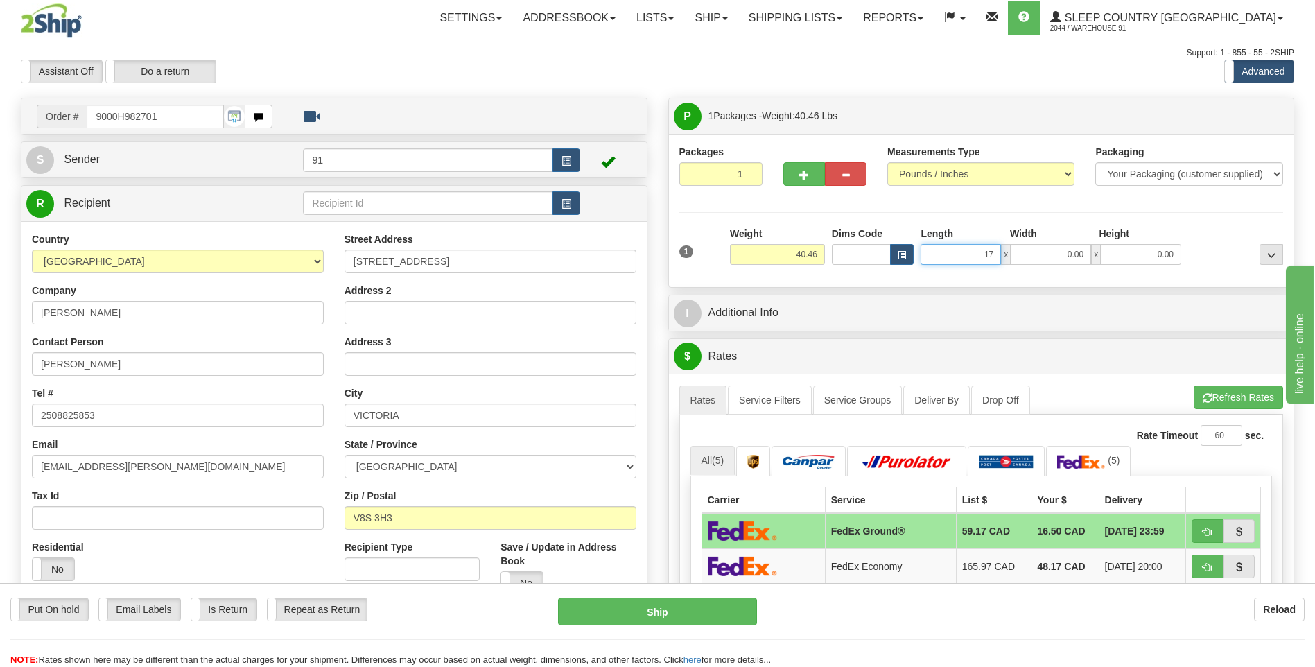
type input "17.00"
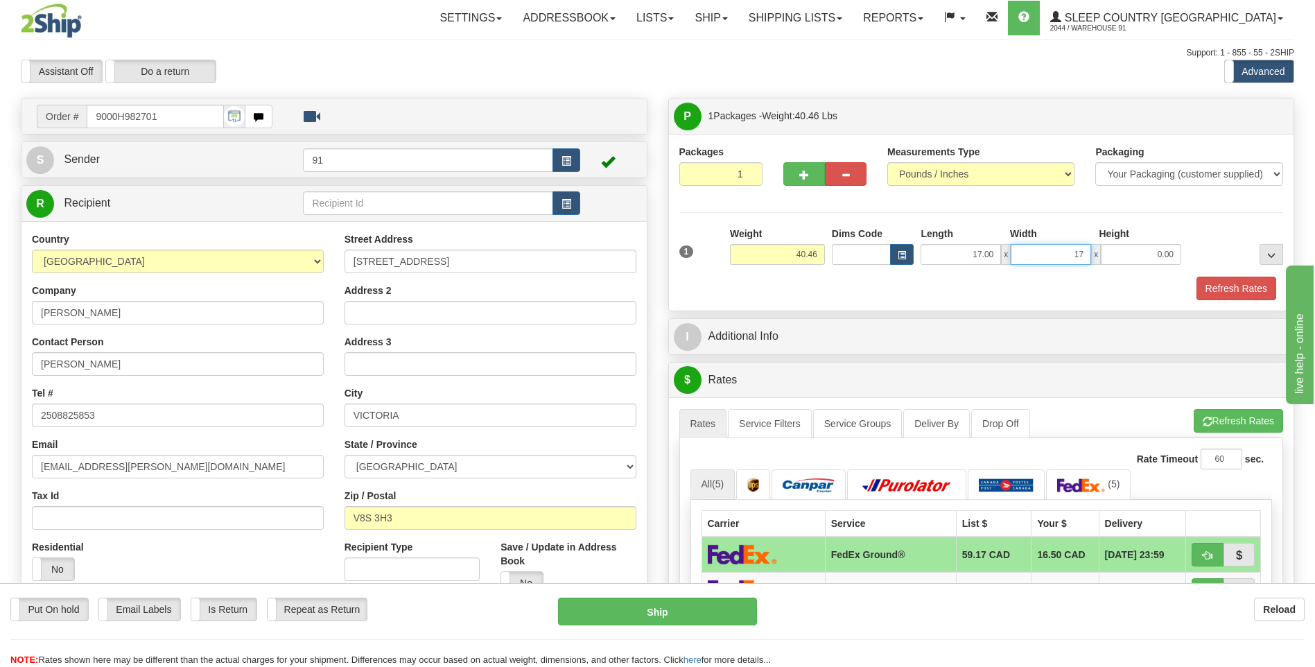
type input "17.00"
type input "40.00"
click at [1226, 281] on button "Refresh Rates" at bounding box center [1237, 289] width 80 height 24
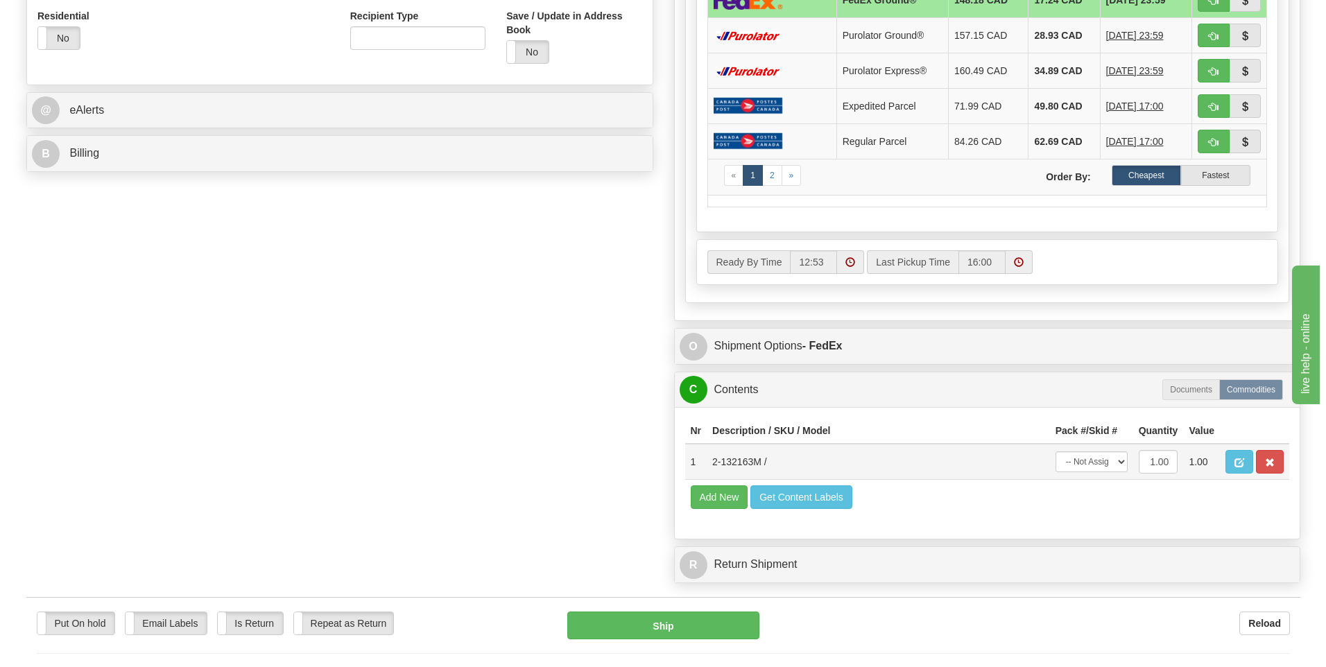
scroll to position [555, 0]
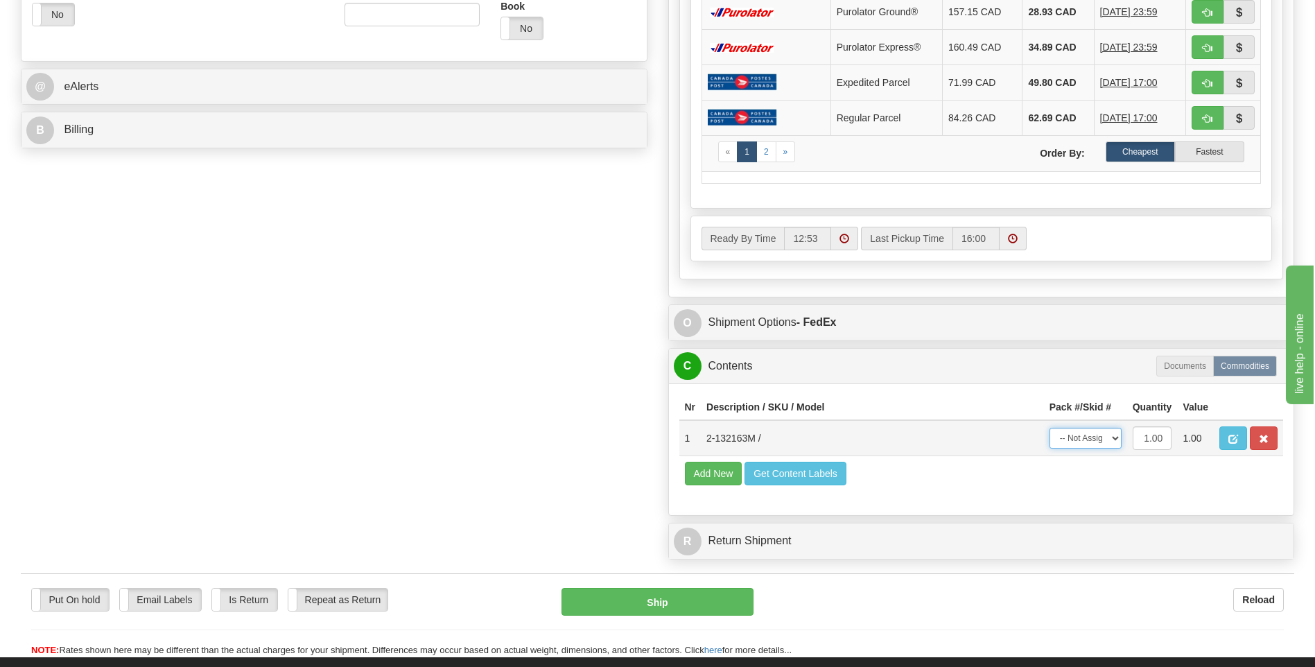
click at [1082, 442] on select "-- Not Assigned -- Package 1" at bounding box center [1086, 438] width 72 height 21
select select "0"
click at [1050, 428] on select "-- Not Assigned -- Package 1" at bounding box center [1086, 438] width 72 height 21
click at [639, 596] on button "Ship" at bounding box center [657, 602] width 191 height 28
type input "92"
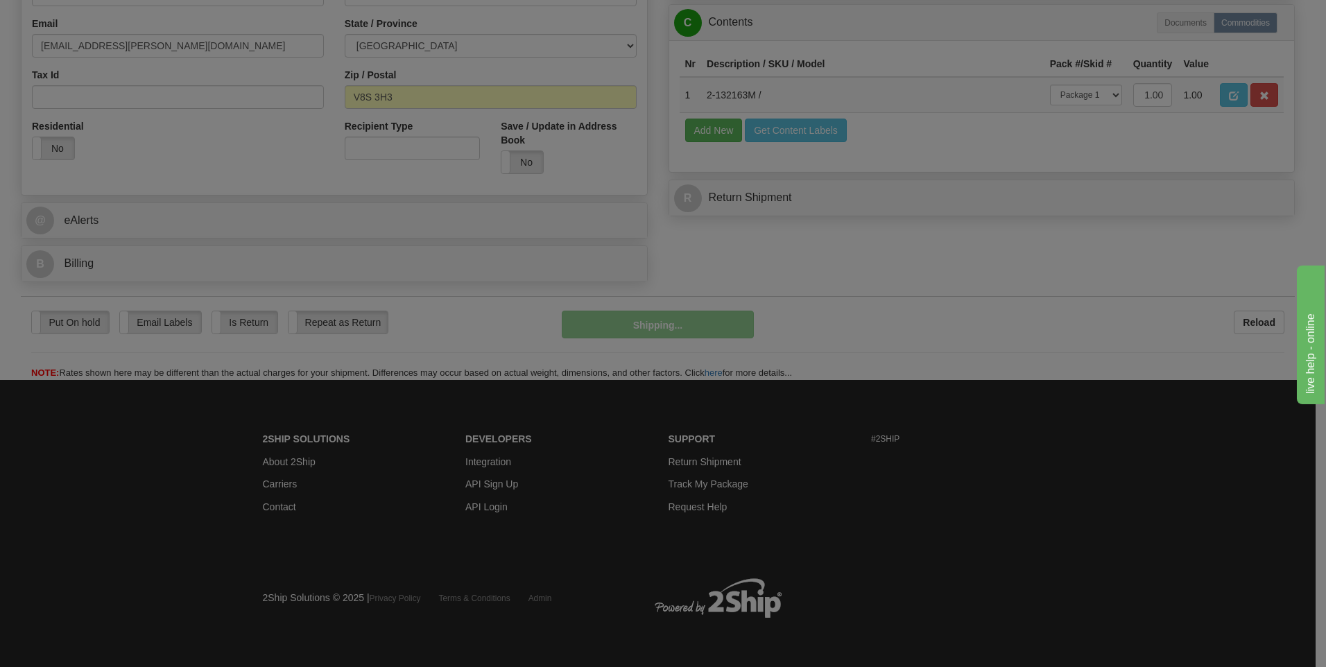
scroll to position [422, 0]
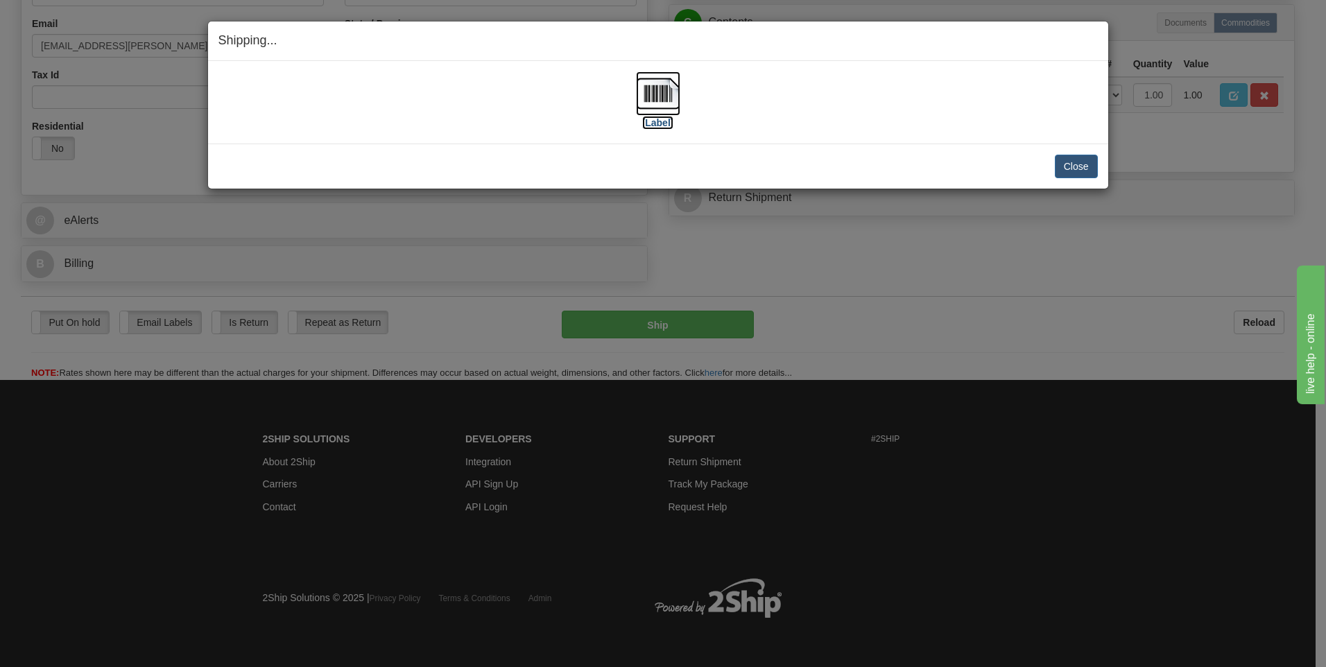
click at [661, 92] on img at bounding box center [658, 93] width 44 height 44
click at [1075, 173] on button "Close" at bounding box center [1076, 167] width 43 height 24
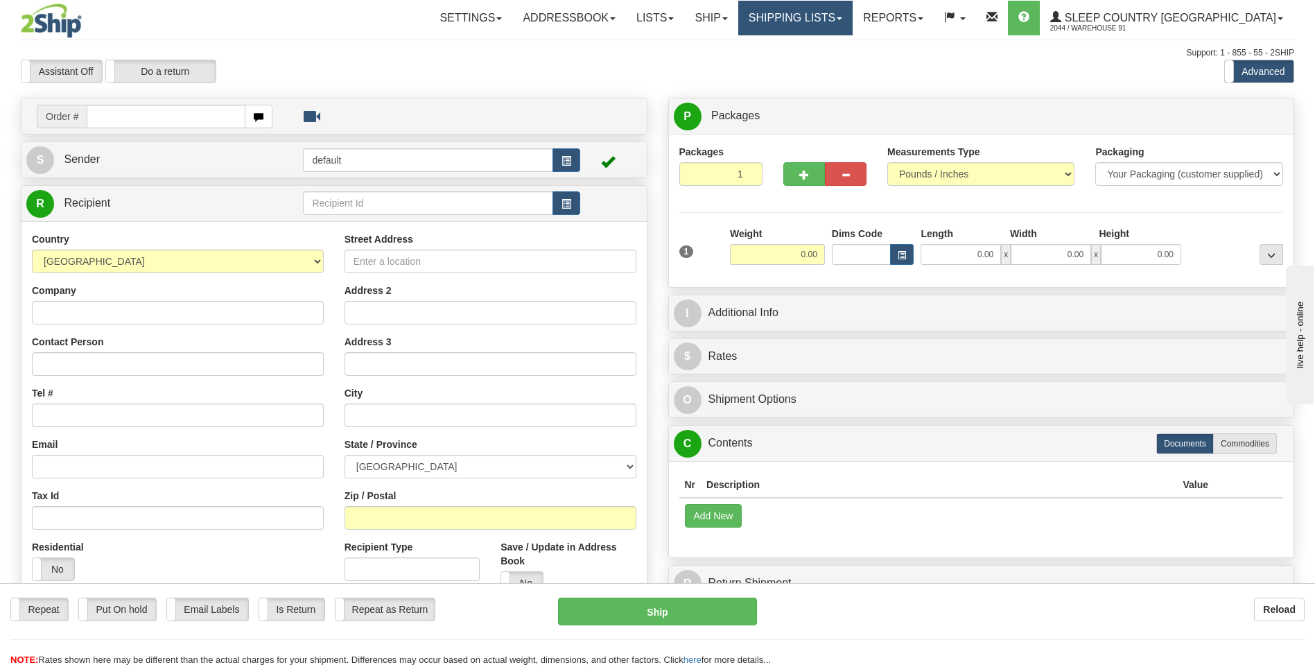
click at [838, 12] on link "Shipping lists" at bounding box center [795, 18] width 114 height 35
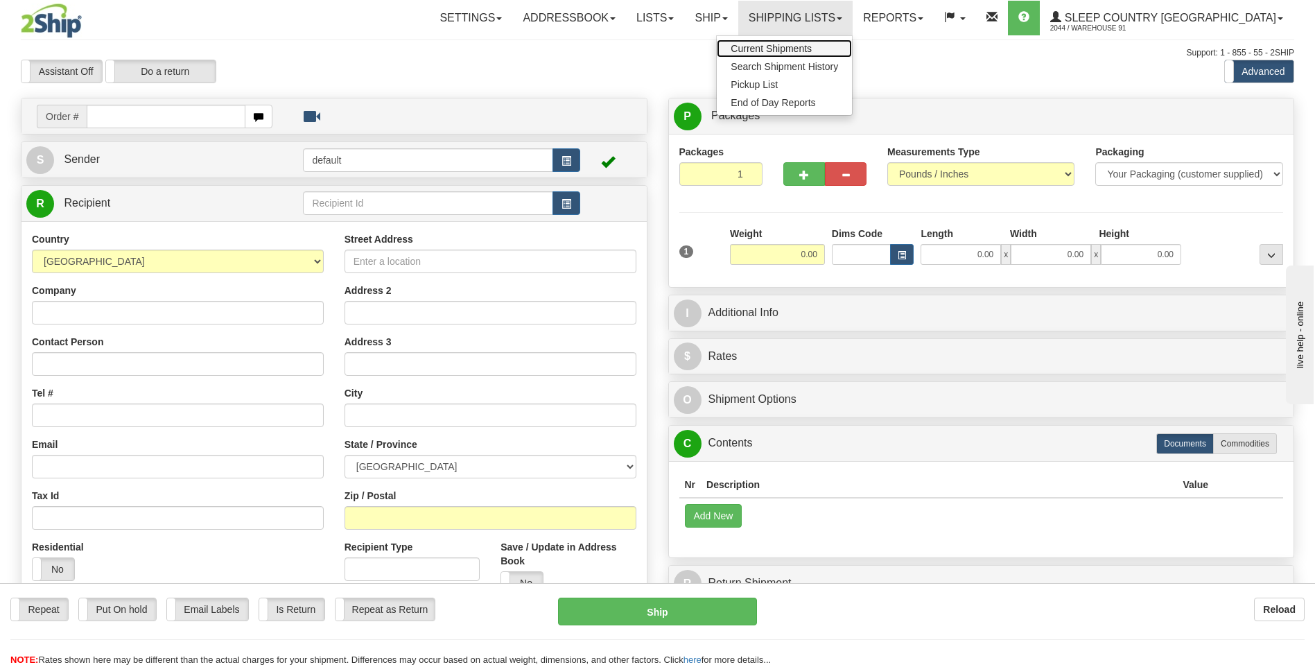
click at [812, 51] on span "Current Shipments" at bounding box center [771, 48] width 81 height 11
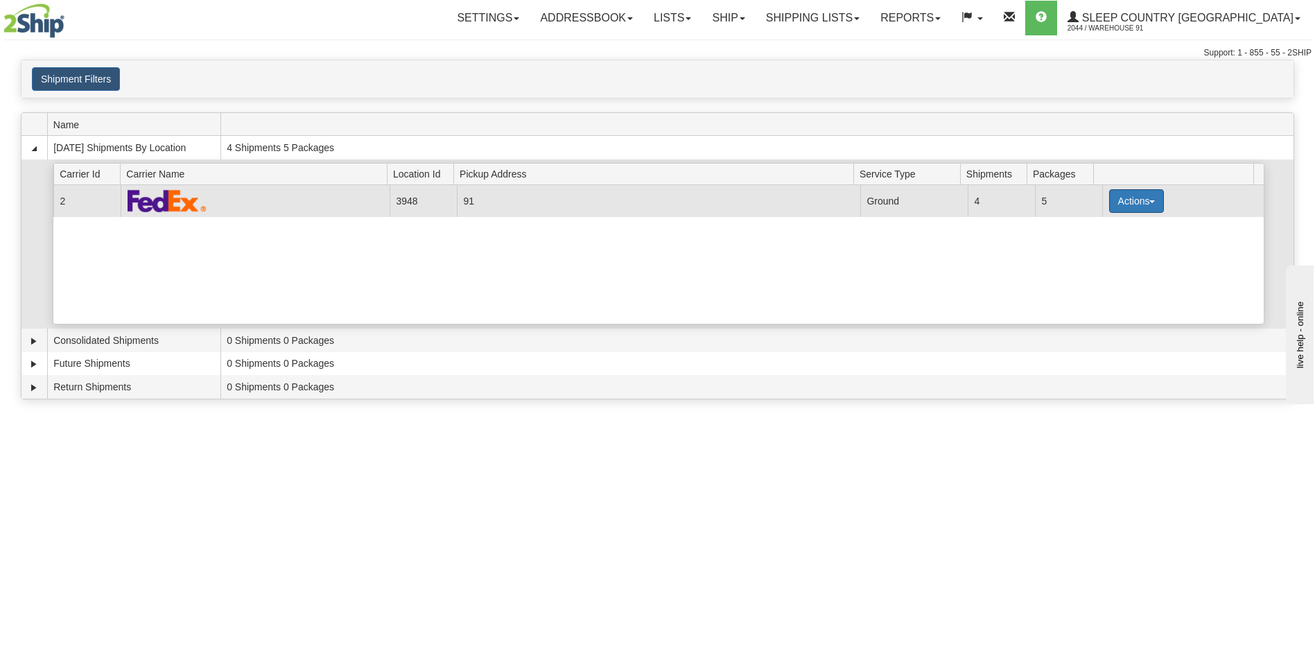
click at [1136, 205] on button "Actions" at bounding box center [1136, 201] width 55 height 24
click at [1112, 250] on link "Close" at bounding box center [1107, 245] width 111 height 18
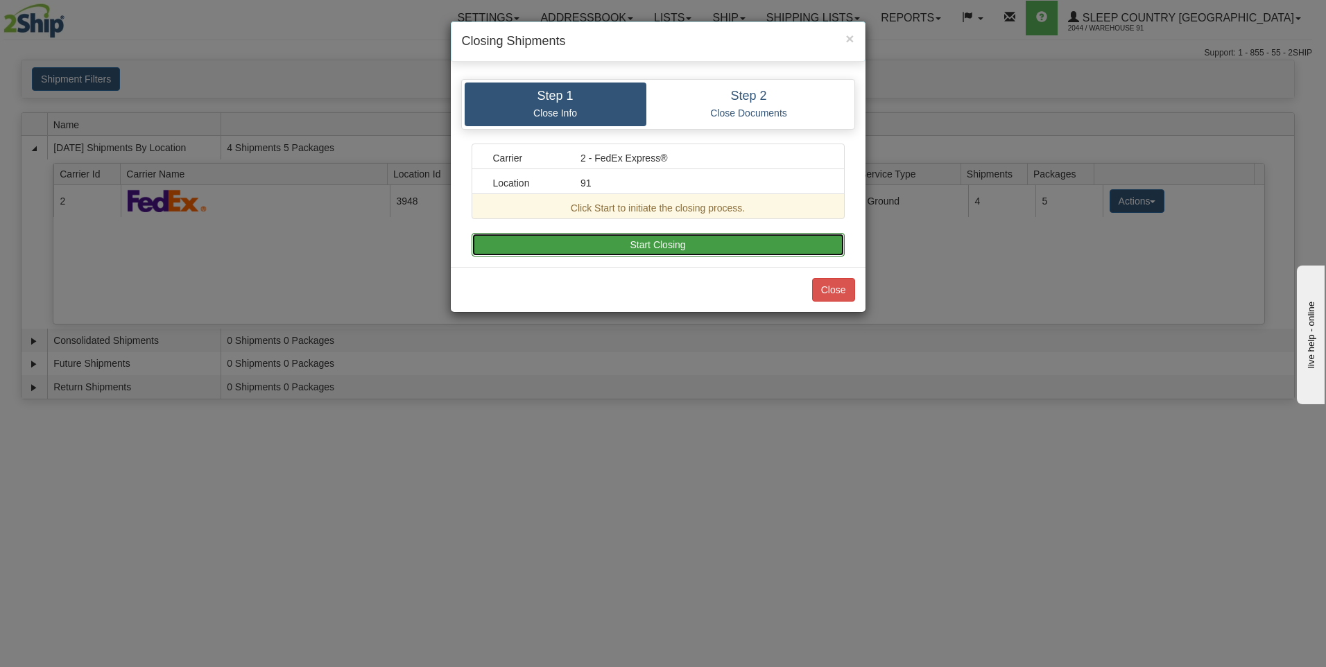
click at [716, 247] on button "Start Closing" at bounding box center [657, 245] width 373 height 24
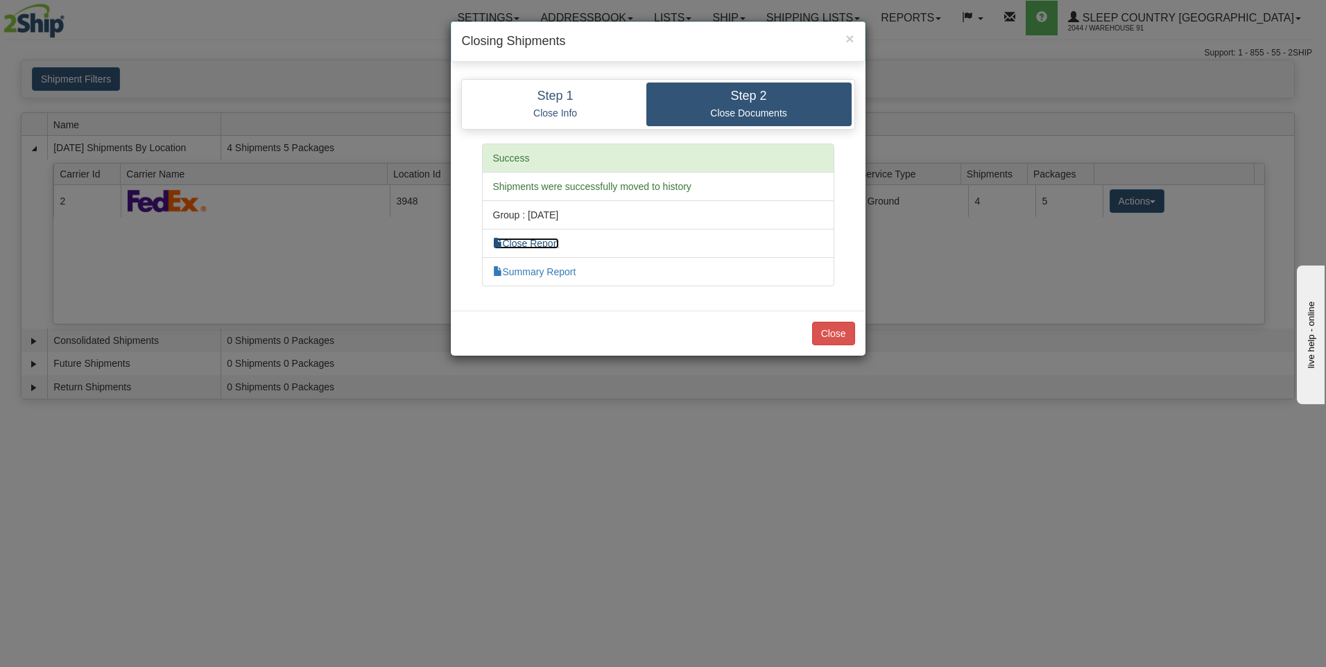
click at [553, 243] on link "Close Report" at bounding box center [526, 243] width 67 height 11
click at [550, 270] on link "Summary Report" at bounding box center [534, 271] width 83 height 11
click at [834, 338] on button "Close" at bounding box center [833, 334] width 43 height 24
